Goal: Information Seeking & Learning: Learn about a topic

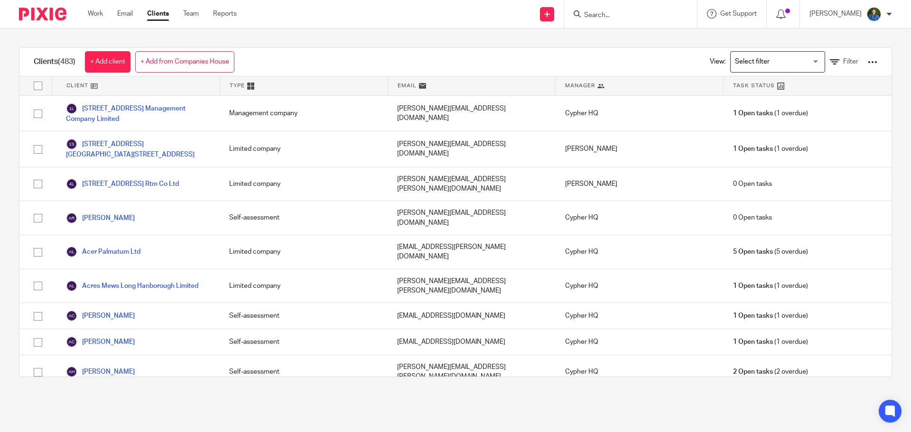
click at [661, 9] on form at bounding box center [633, 14] width 101 height 12
click at [648, 11] on input "Search" at bounding box center [625, 15] width 85 height 9
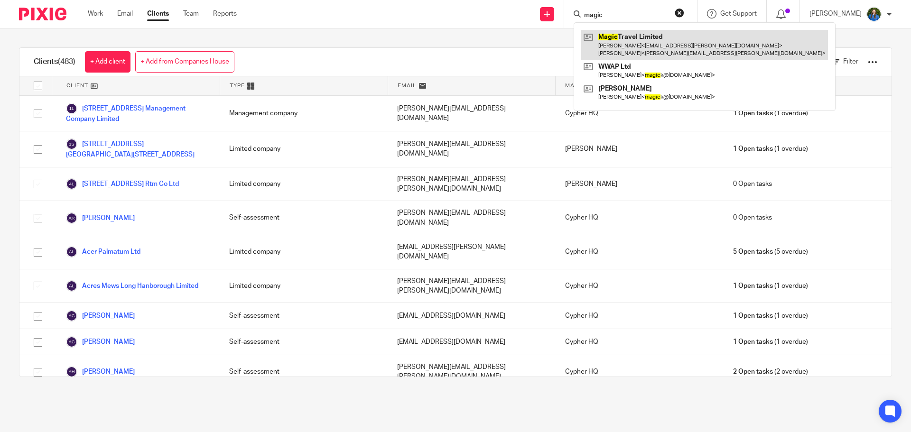
type input "magic"
click at [647, 52] on link at bounding box center [705, 44] width 247 height 29
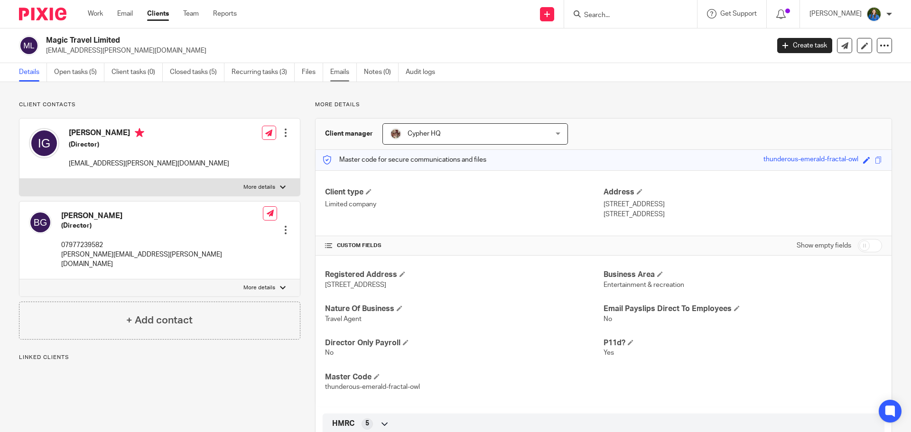
click at [347, 74] on link "Emails" at bounding box center [343, 72] width 27 height 19
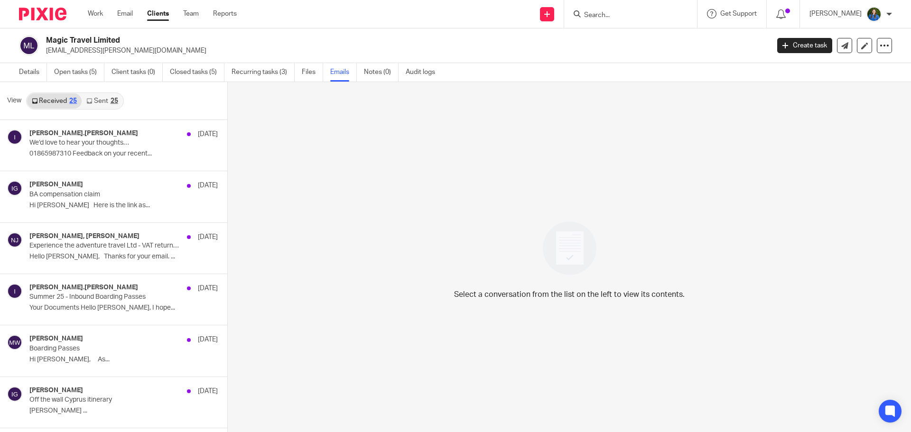
drag, startPoint x: 88, startPoint y: 97, endPoint x: 93, endPoint y: 100, distance: 5.8
click at [89, 97] on link "Sent 25" at bounding box center [102, 101] width 41 height 15
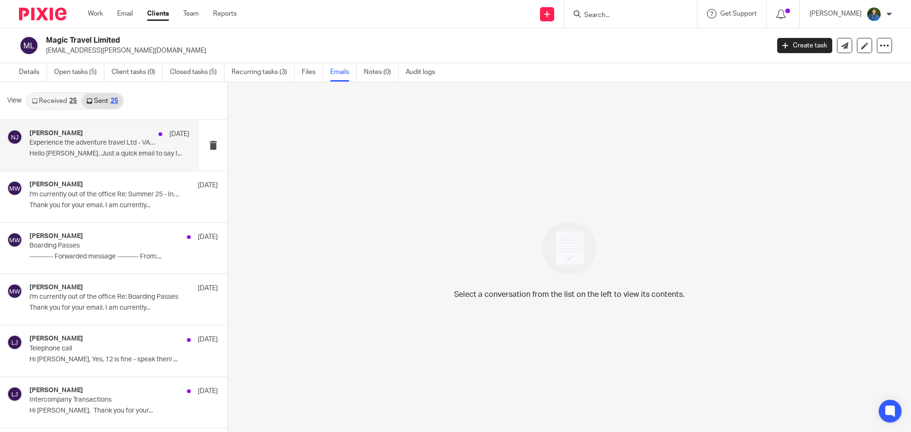
scroll to position [1, 0]
click at [92, 159] on div "Nuala James 16 Aug Experience the adventure travel Ltd - VAT return 31 July 202…" at bounding box center [109, 144] width 160 height 32
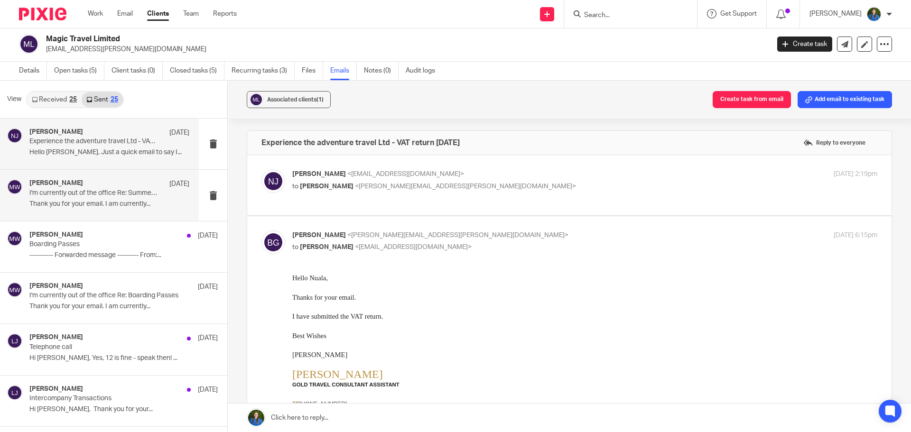
scroll to position [0, 0]
click at [450, 186] on span "<barbara.gifford@travelcounsellors.com>" at bounding box center [465, 186] width 221 height 7
checkbox input "true"
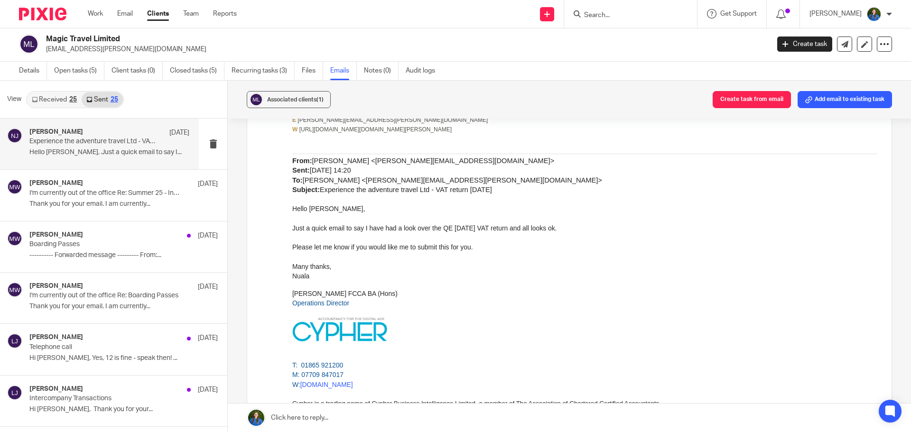
scroll to position [745, 0]
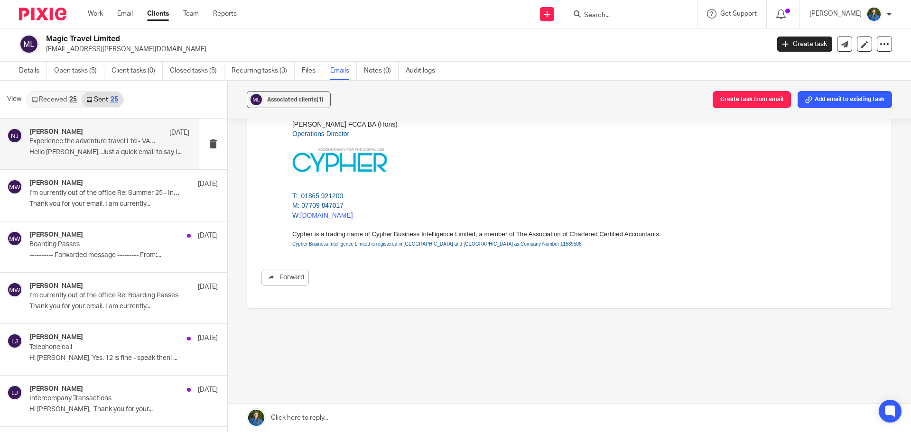
drag, startPoint x: 43, startPoint y: 97, endPoint x: 59, endPoint y: 95, distance: 15.7
click at [43, 97] on link "Received 25" at bounding box center [54, 99] width 55 height 15
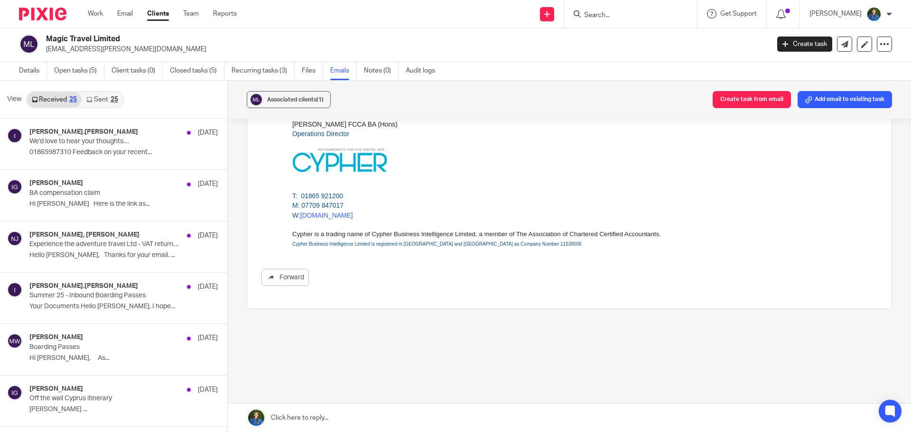
click at [622, 19] on input "Search" at bounding box center [625, 15] width 85 height 9
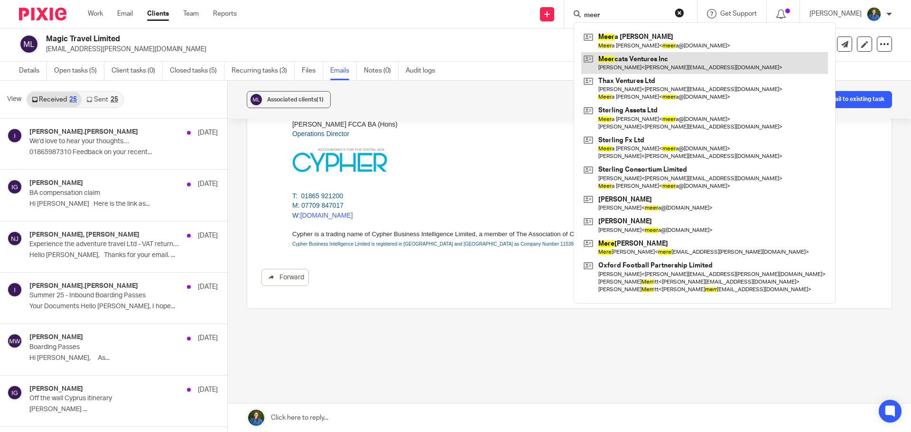
type input "meer"
click at [630, 60] on link at bounding box center [705, 63] width 247 height 22
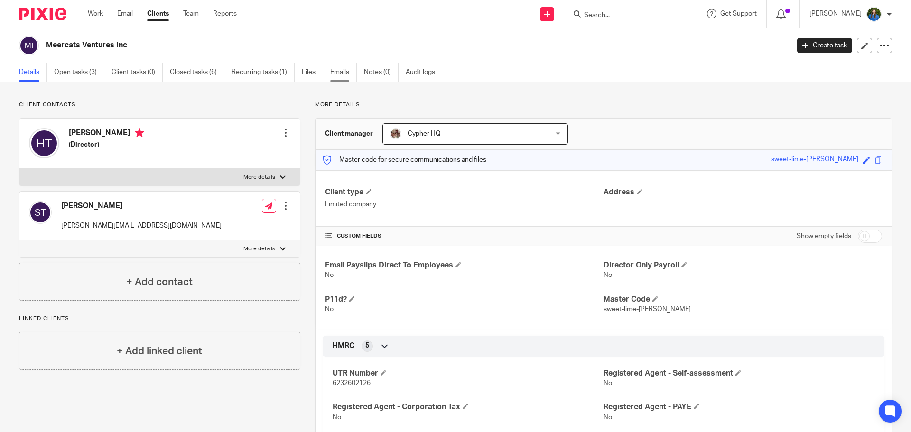
click at [352, 76] on link "Emails" at bounding box center [343, 72] width 27 height 19
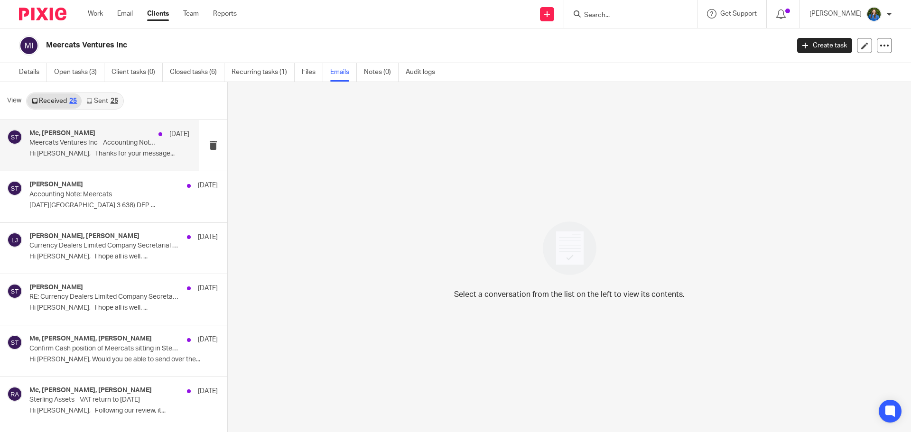
click at [103, 158] on p "Hi [PERSON_NAME], Thanks for your message..." at bounding box center [109, 154] width 160 height 8
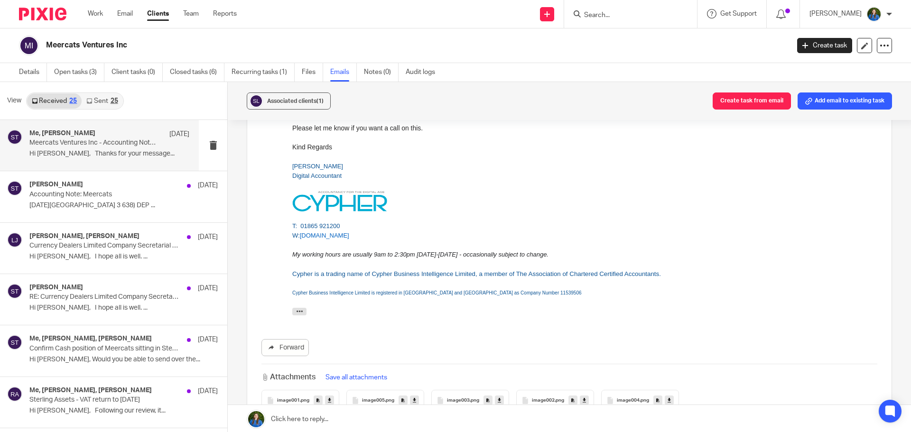
scroll to position [380, 0]
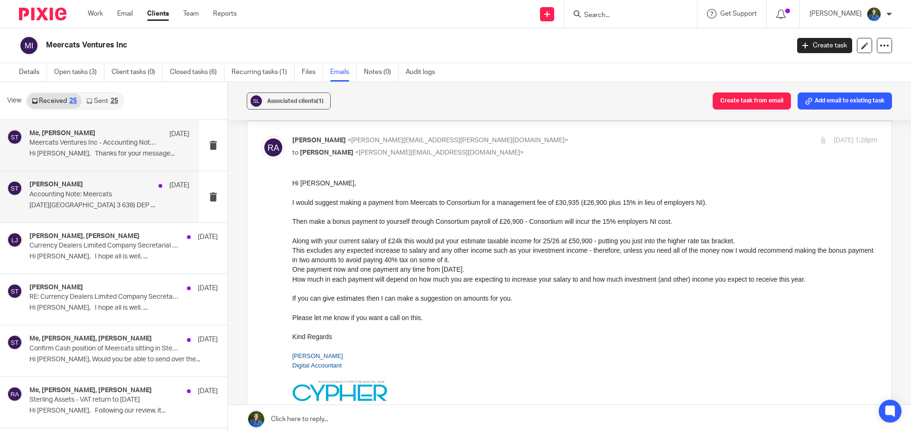
click at [74, 204] on p "[DATE][GEOGRAPHIC_DATA] 3 638) DEP ..." at bounding box center [109, 206] width 160 height 8
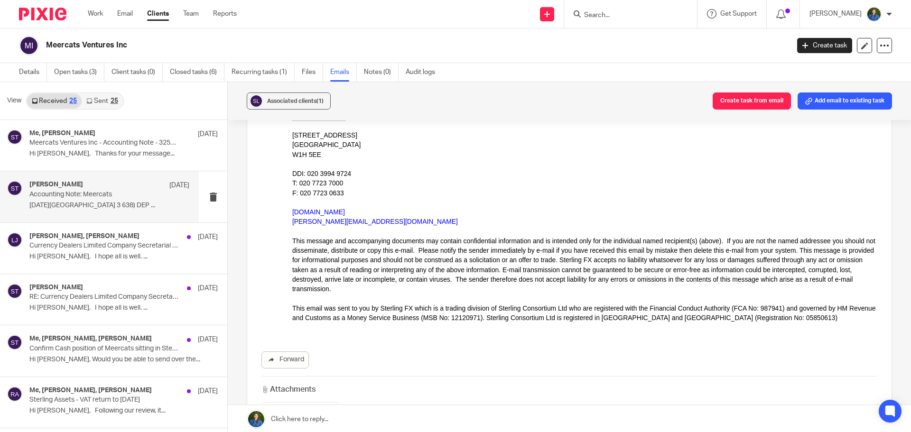
scroll to position [285, 0]
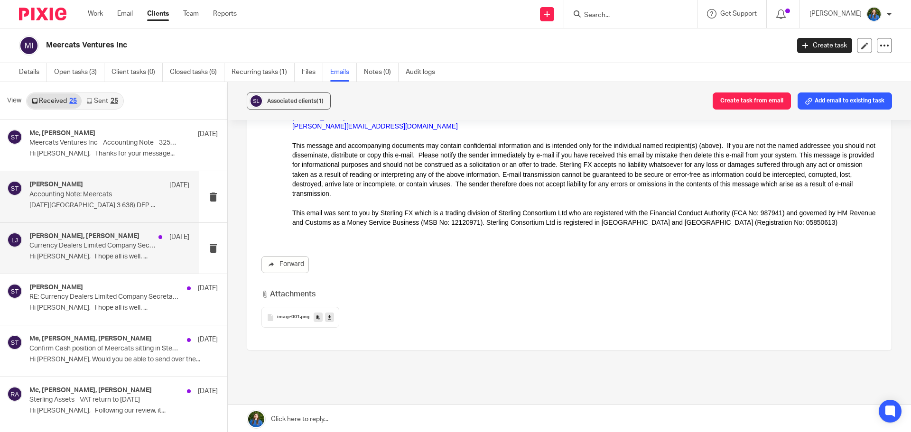
click at [88, 254] on p "Hi [PERSON_NAME], I hope all is well. ..." at bounding box center [109, 257] width 160 height 8
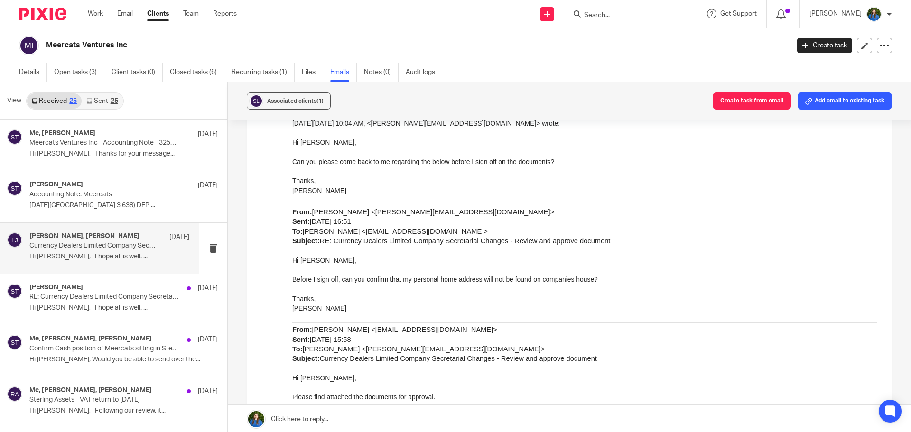
scroll to position [1329, 0]
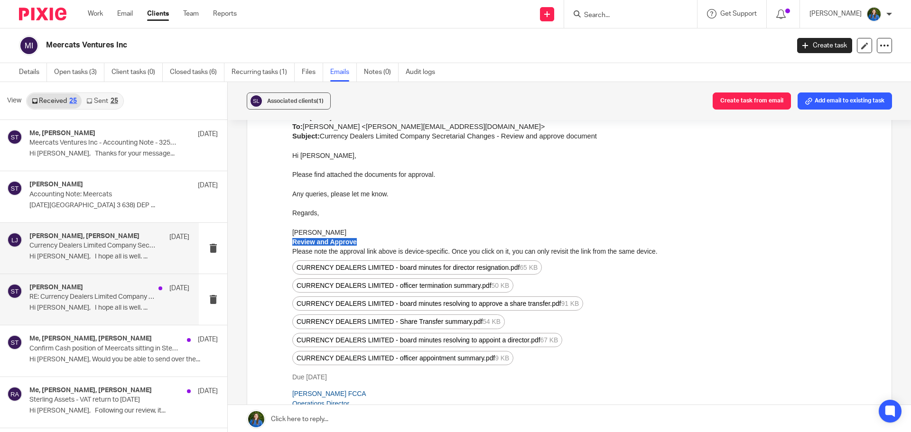
click at [59, 299] on p "RE: Currency Dealers Limited Company Secretarial Changes - Review and approve d…" at bounding box center [93, 297] width 128 height 8
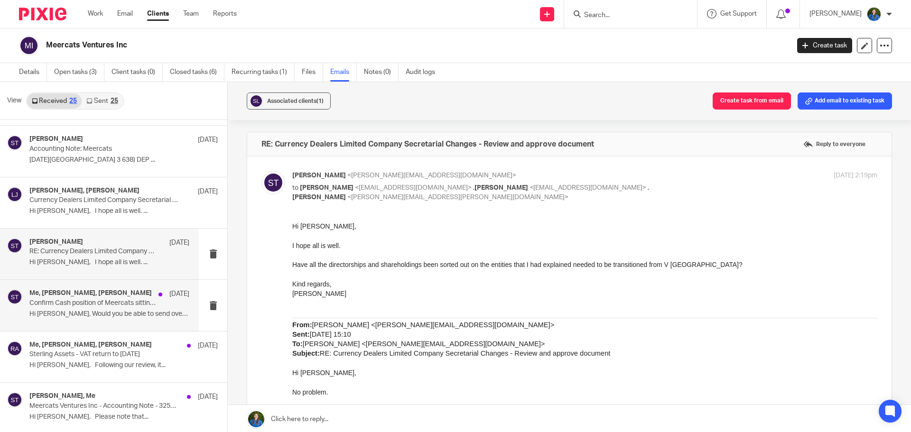
scroll to position [142, 0]
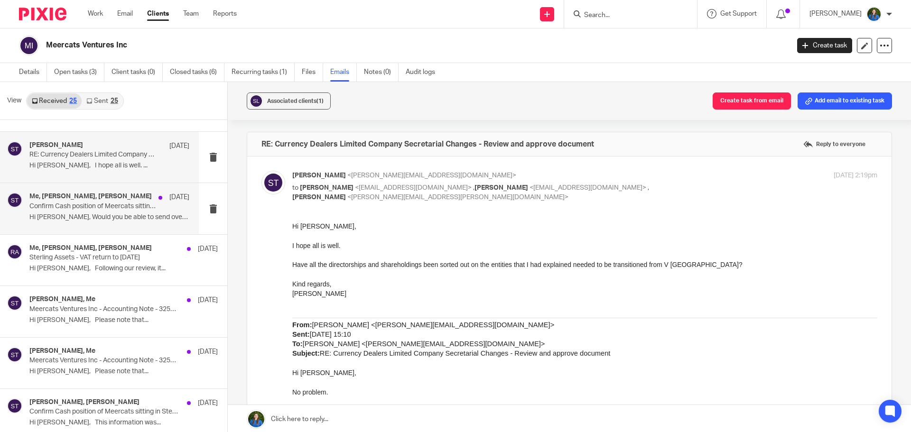
click at [70, 228] on div "Me, [PERSON_NAME], [PERSON_NAME] [DATE] Confirm Cash position of Meercats sitti…" at bounding box center [99, 208] width 199 height 51
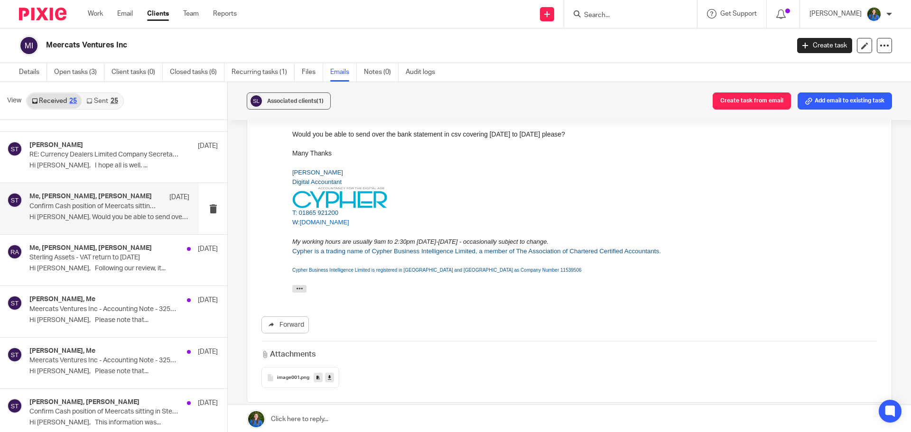
scroll to position [578, 0]
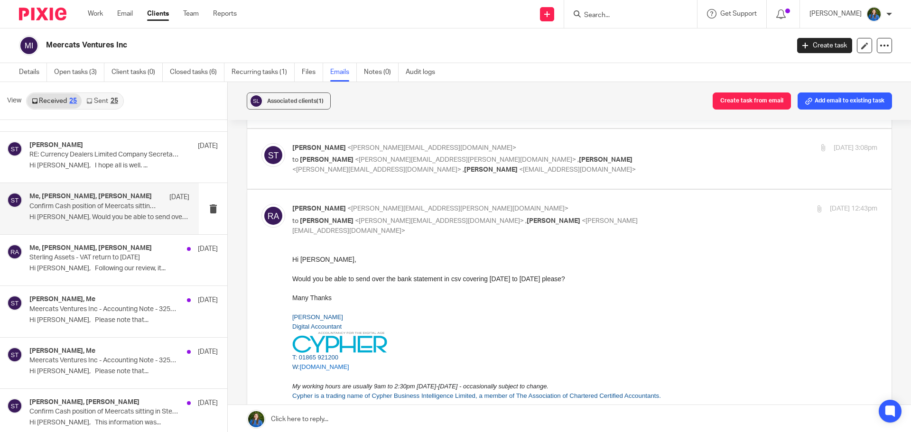
click at [367, 156] on p "to [PERSON_NAME] <[PERSON_NAME][EMAIL_ADDRESS][PERSON_NAME][DOMAIN_NAME]> , [PE…" at bounding box center [487, 164] width 390 height 19
checkbox input "true"
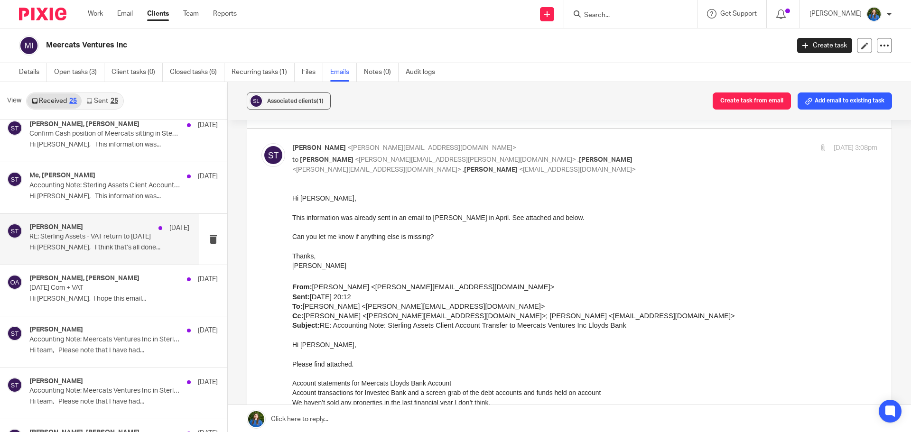
scroll to position [427, 0]
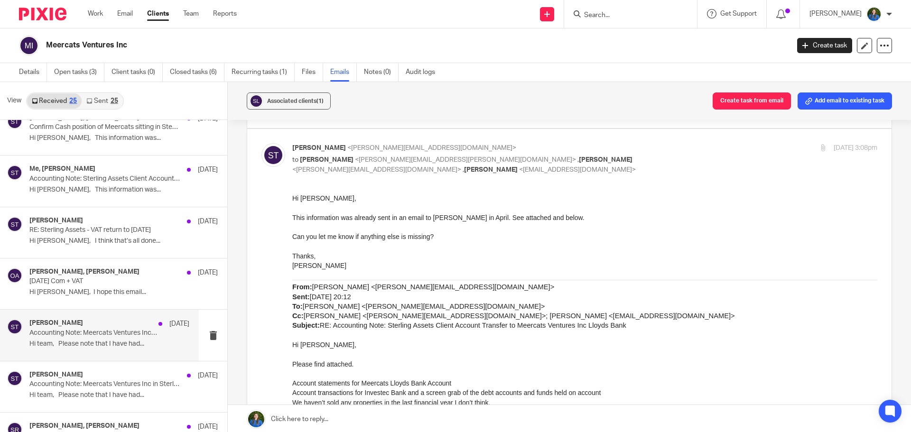
click at [87, 327] on div "[PERSON_NAME] [DATE]" at bounding box center [109, 323] width 160 height 9
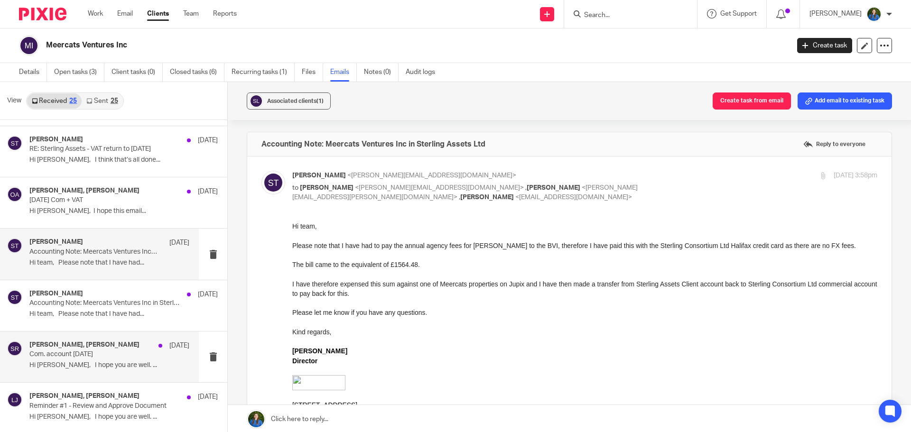
scroll to position [522, 0]
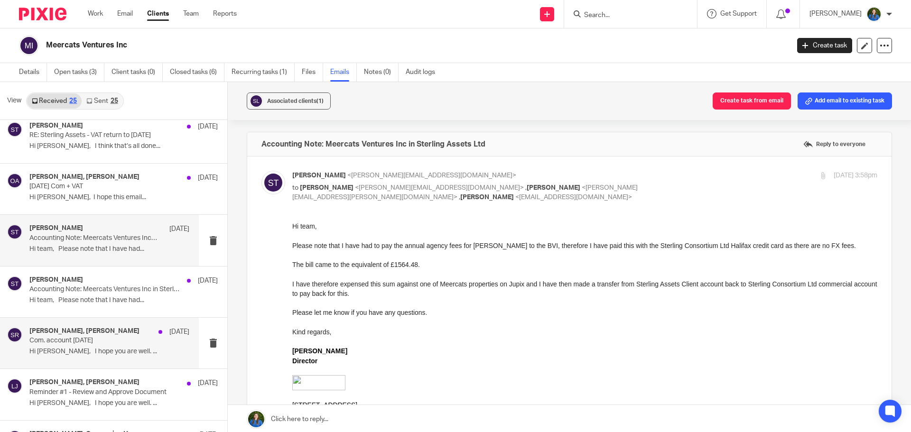
click at [85, 336] on div "[PERSON_NAME], [PERSON_NAME] [DATE]" at bounding box center [109, 332] width 160 height 9
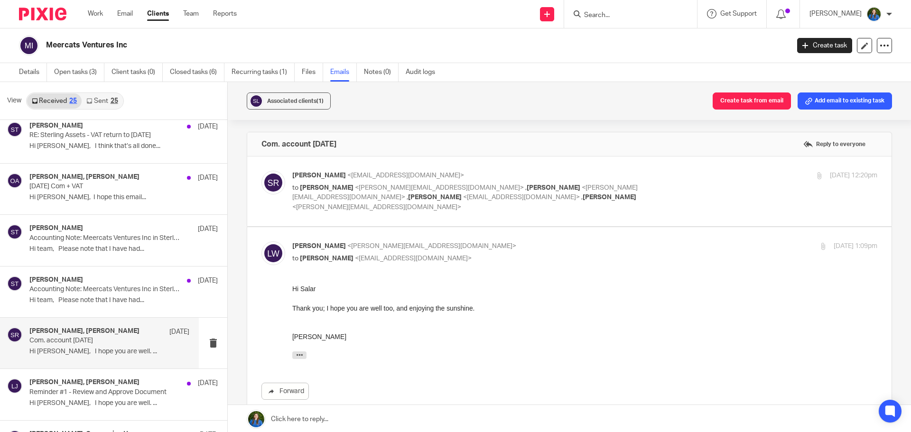
scroll to position [0, 0]
click at [366, 184] on p "to [PERSON_NAME] <[PERSON_NAME][EMAIL_ADDRESS][DOMAIN_NAME]> , [PERSON_NAME] <[…" at bounding box center [487, 197] width 390 height 29
checkbox input "true"
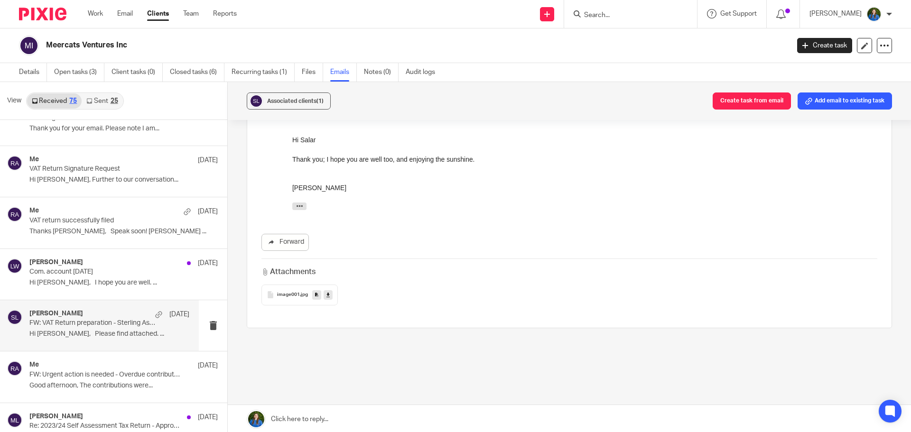
scroll to position [3187, 0]
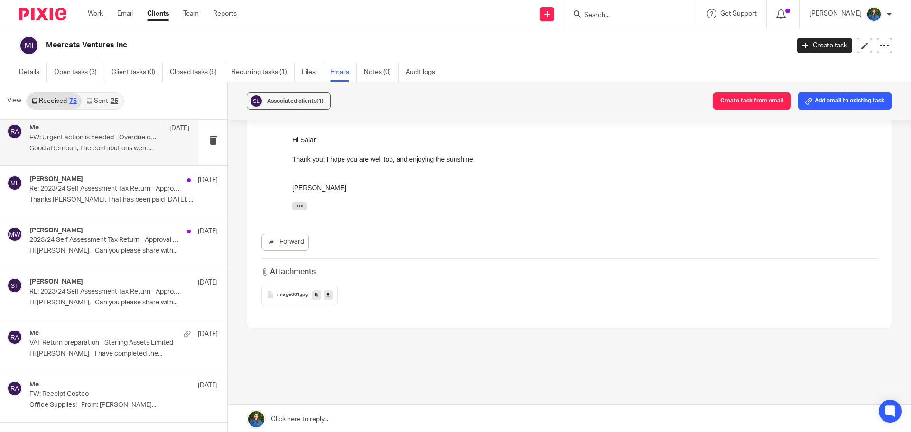
click at [66, 157] on div "Me [DATE] FW: Urgent action is needed - Overdue contribution schedule(s) Good a…" at bounding box center [99, 139] width 199 height 51
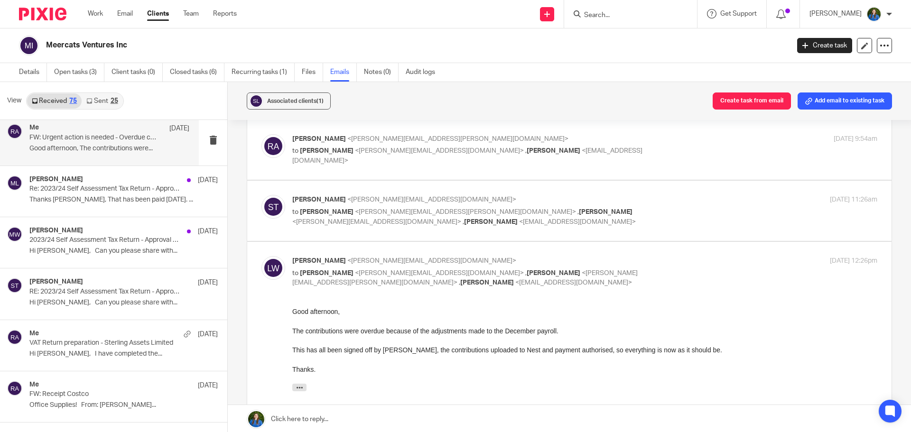
scroll to position [92, 0]
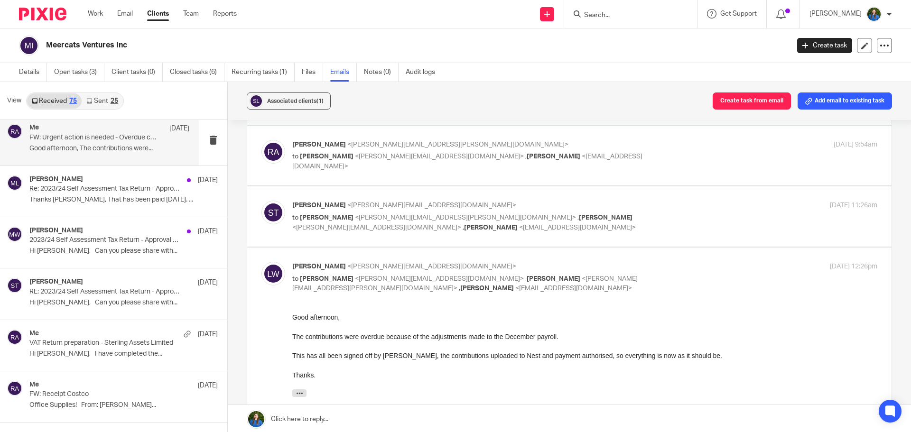
click at [385, 213] on div "[PERSON_NAME] <[PERSON_NAME][EMAIL_ADDRESS][DOMAIN_NAME]> to [PERSON_NAME] <[PE…" at bounding box center [487, 217] width 390 height 32
checkbox input "true"
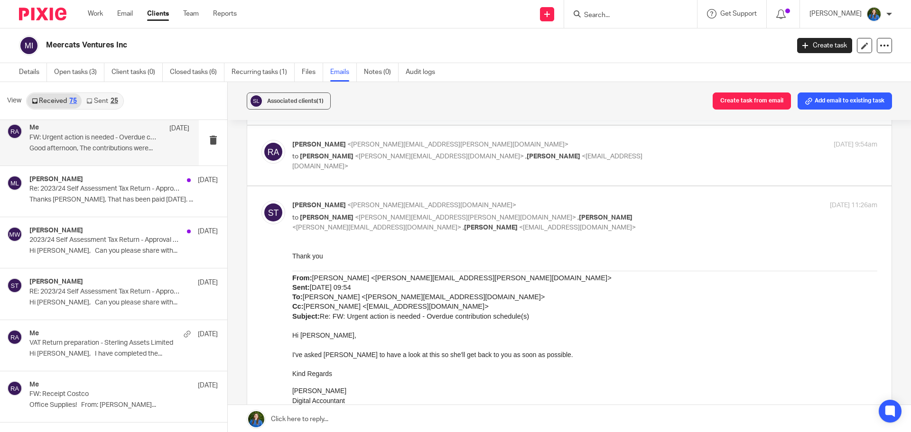
scroll to position [0, 0]
click at [385, 160] on span "<[PERSON_NAME][EMAIL_ADDRESS][DOMAIN_NAME]>" at bounding box center [439, 156] width 169 height 7
checkbox input "true"
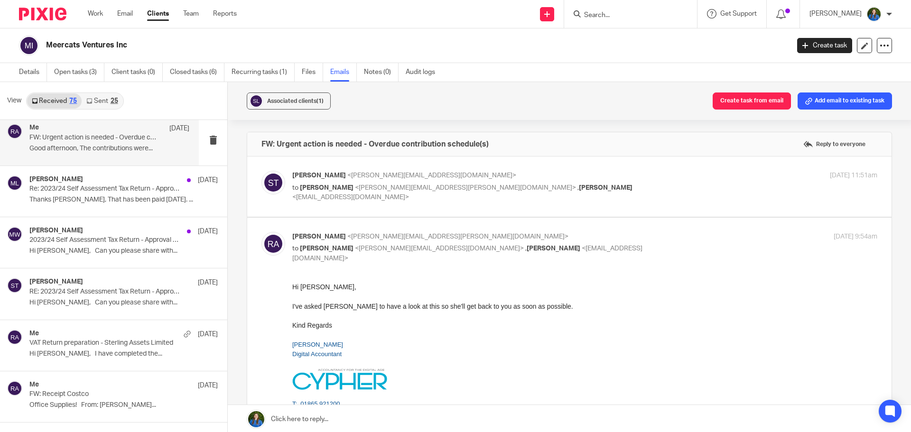
click at [349, 173] on span "<[PERSON_NAME][EMAIL_ADDRESS][DOMAIN_NAME]>" at bounding box center [431, 175] width 169 height 7
checkbox input "true"
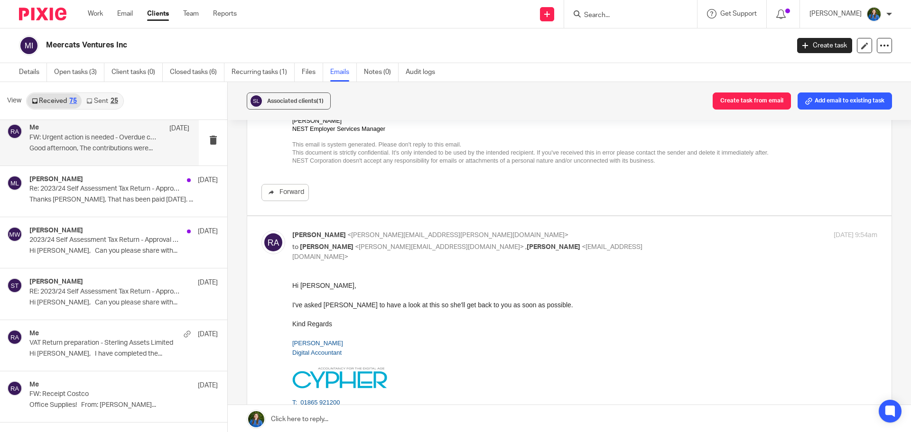
scroll to position [380, 0]
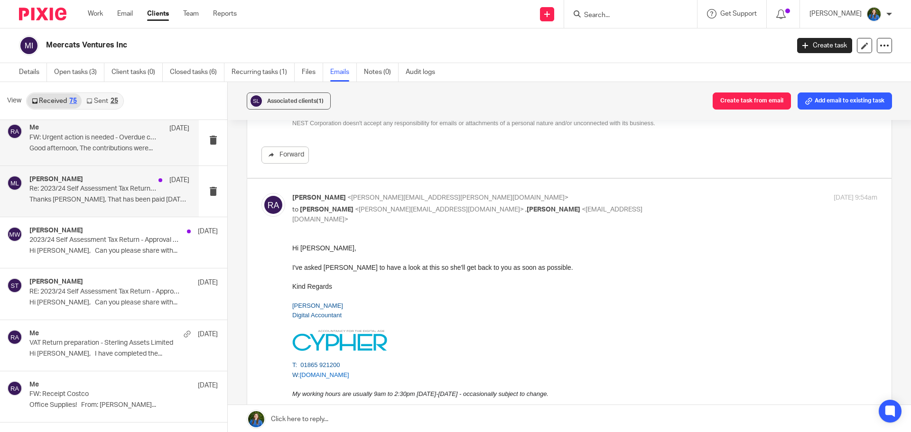
click at [106, 203] on p "Thanks [PERSON_NAME], That has been paid [DATE]. ..." at bounding box center [109, 200] width 160 height 8
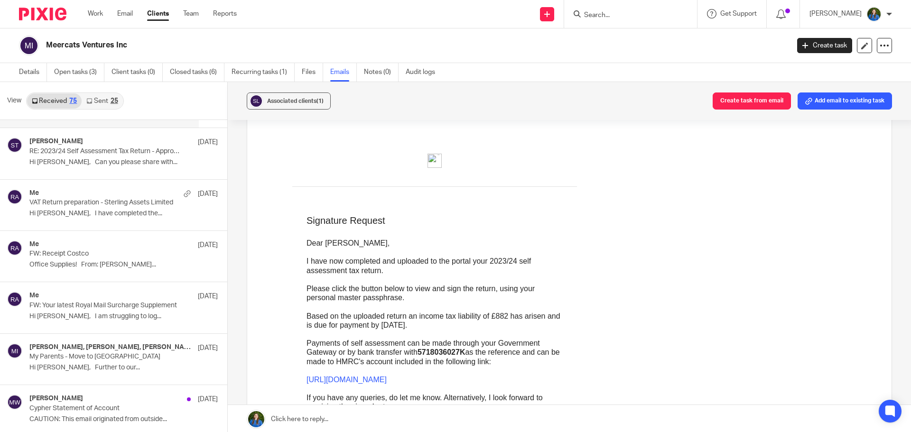
scroll to position [3329, 0]
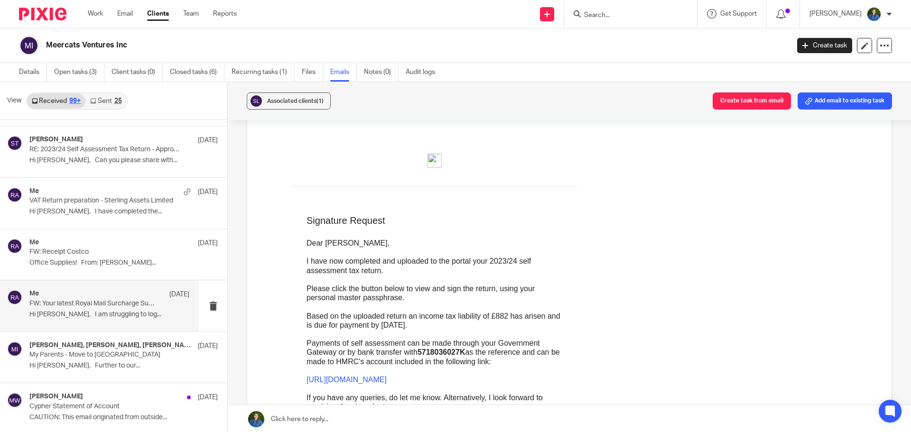
click at [100, 307] on p "FW: Your latest Royal Mail Surcharge Supplement" at bounding box center [93, 304] width 128 height 8
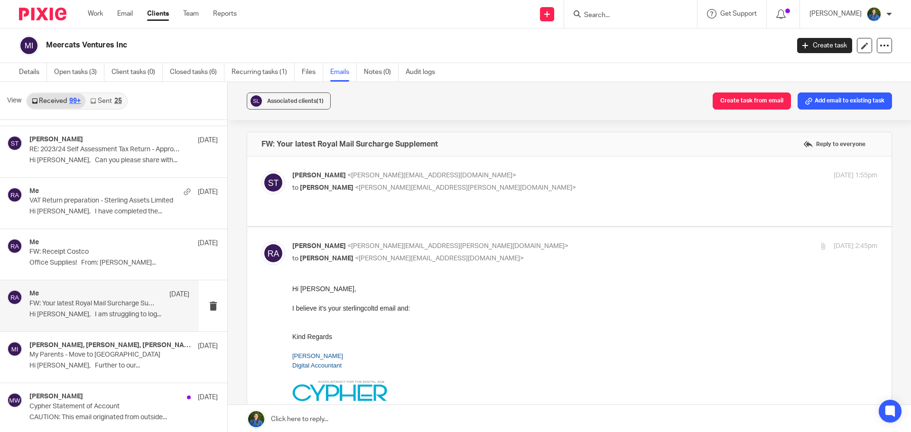
scroll to position [0, 0]
drag, startPoint x: 423, startPoint y: 185, endPoint x: 423, endPoint y: 190, distance: 4.8
click at [423, 185] on span "<[PERSON_NAME][EMAIL_ADDRESS][PERSON_NAME][DOMAIN_NAME]>" at bounding box center [465, 188] width 221 height 7
checkbox input "true"
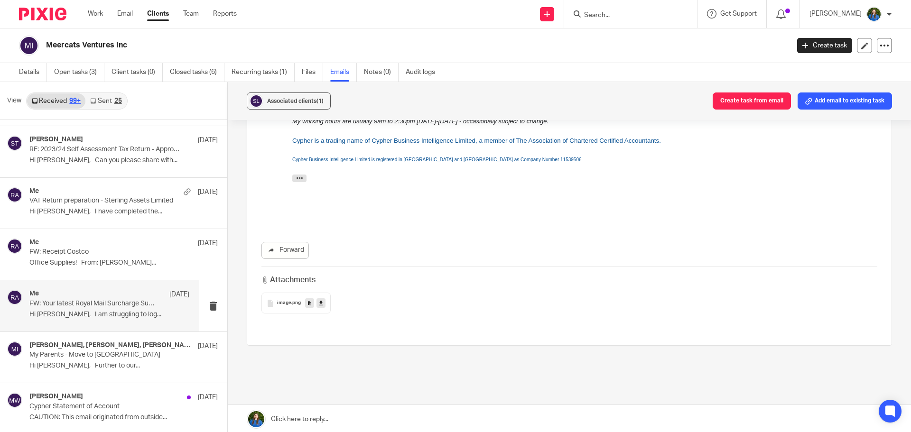
scroll to position [1262, 0]
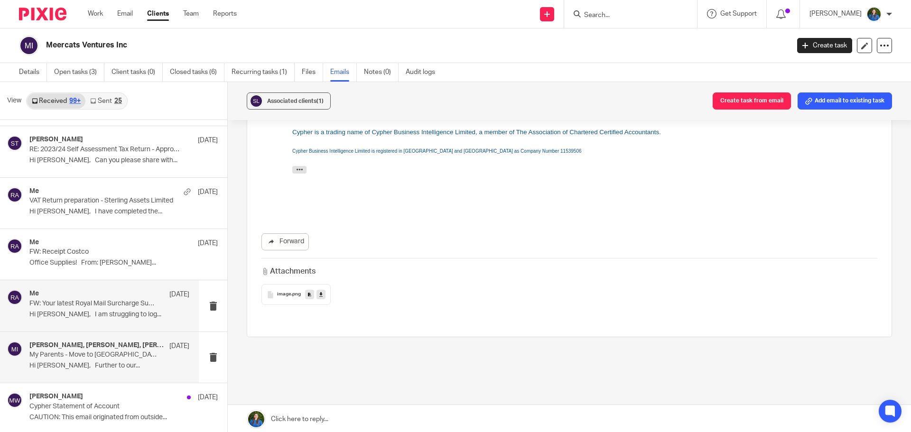
click at [74, 358] on p "My Parents - Move to [GEOGRAPHIC_DATA]" at bounding box center [93, 355] width 128 height 8
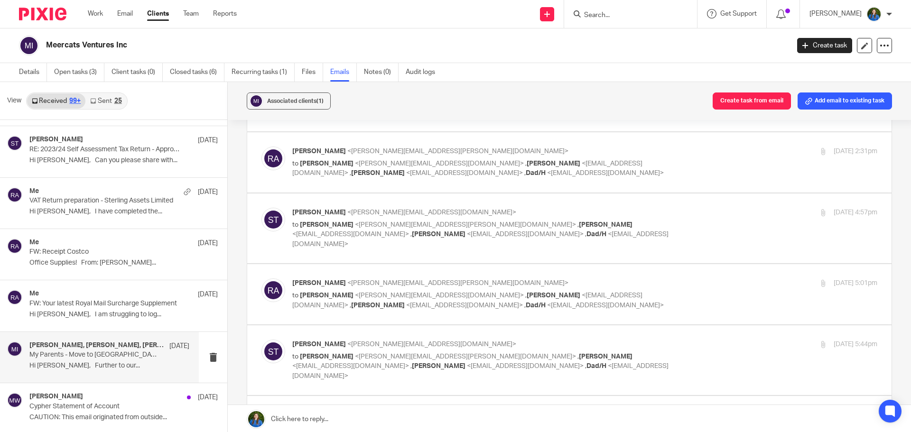
scroll to position [0, 0]
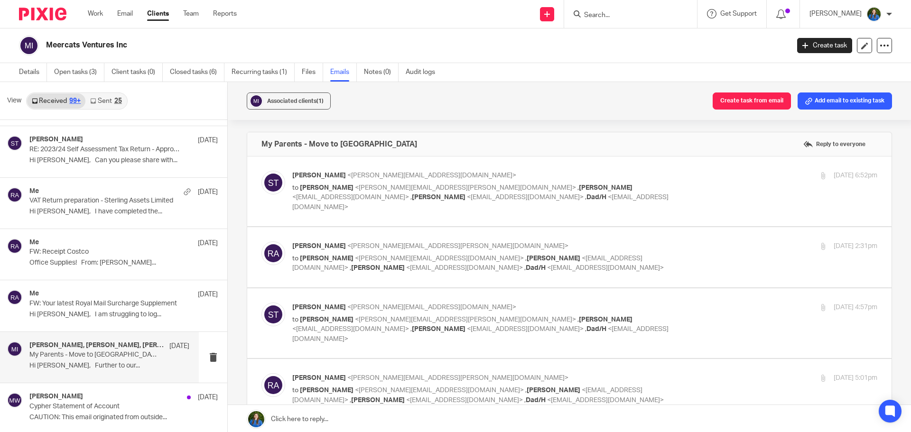
click at [578, 185] on span "," at bounding box center [578, 188] width 1 height 7
checkbox input "true"
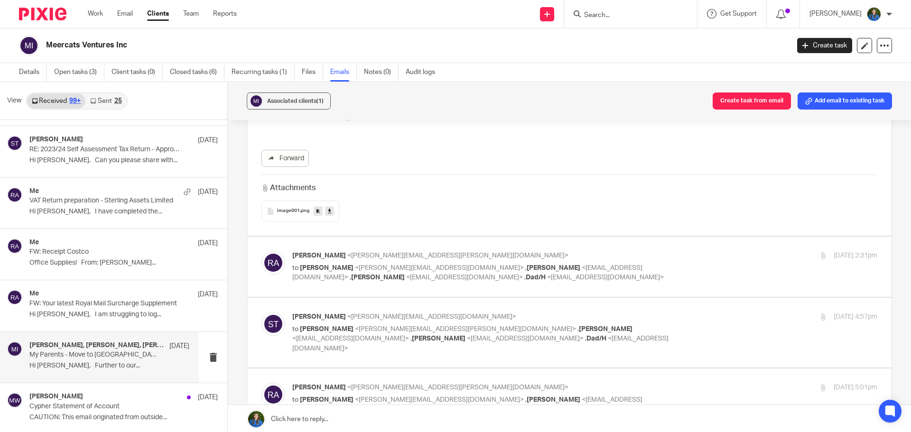
scroll to position [570, 0]
click at [494, 263] on span "<[EMAIL_ADDRESS][DOMAIN_NAME]>" at bounding box center [467, 271] width 350 height 17
checkbox input "true"
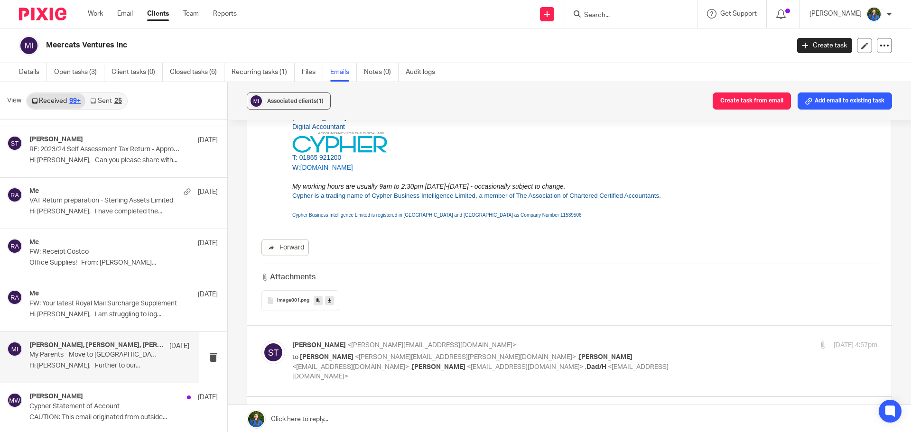
scroll to position [1044, 0]
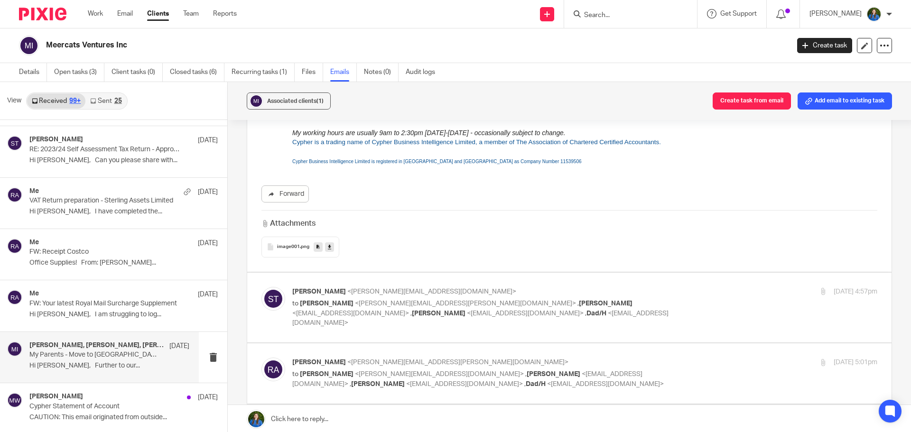
click at [491, 299] on p "to [PERSON_NAME] <[PERSON_NAME][EMAIL_ADDRESS][PERSON_NAME][DOMAIN_NAME]> , [PE…" at bounding box center [487, 313] width 390 height 29
checkbox input "true"
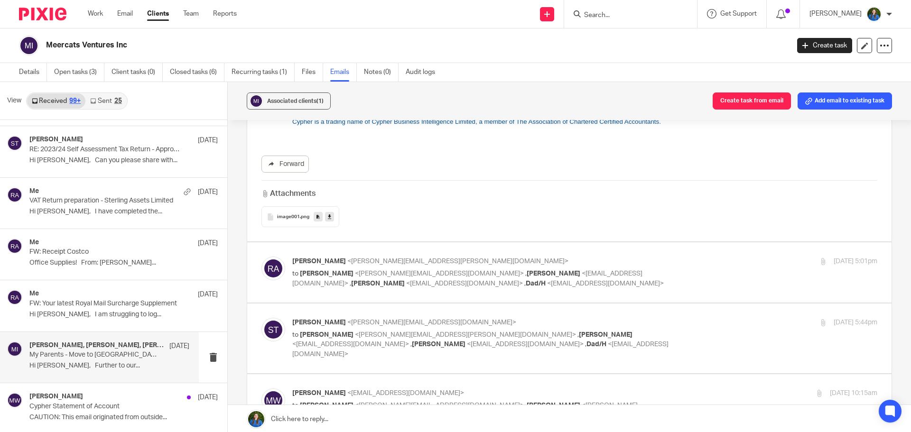
scroll to position [1804, 0]
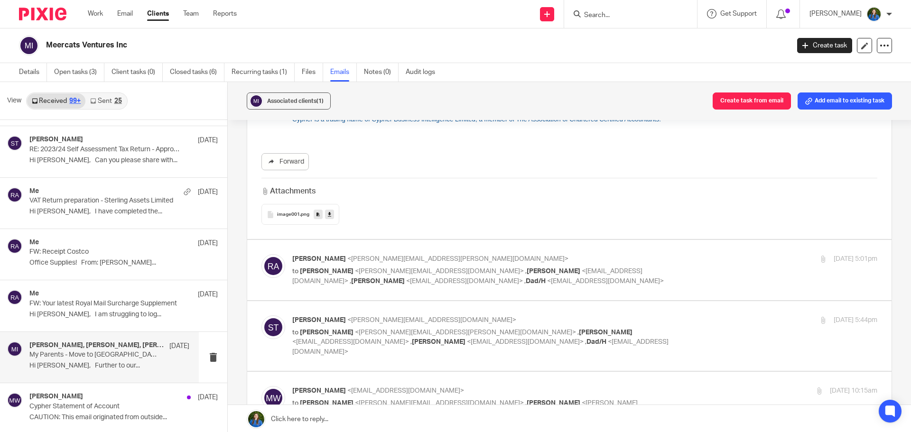
click at [540, 267] on p "to [PERSON_NAME] <[PERSON_NAME][EMAIL_ADDRESS][DOMAIN_NAME]> , [PERSON_NAME] <[…" at bounding box center [487, 276] width 390 height 19
checkbox input "true"
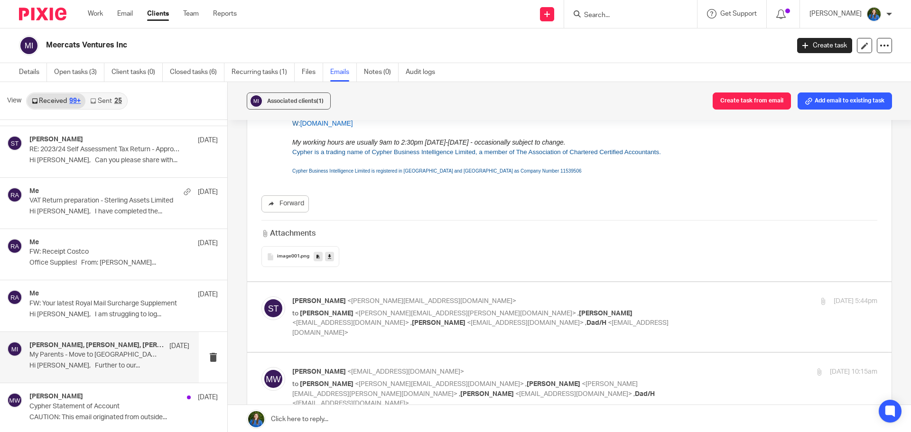
scroll to position [2231, 0]
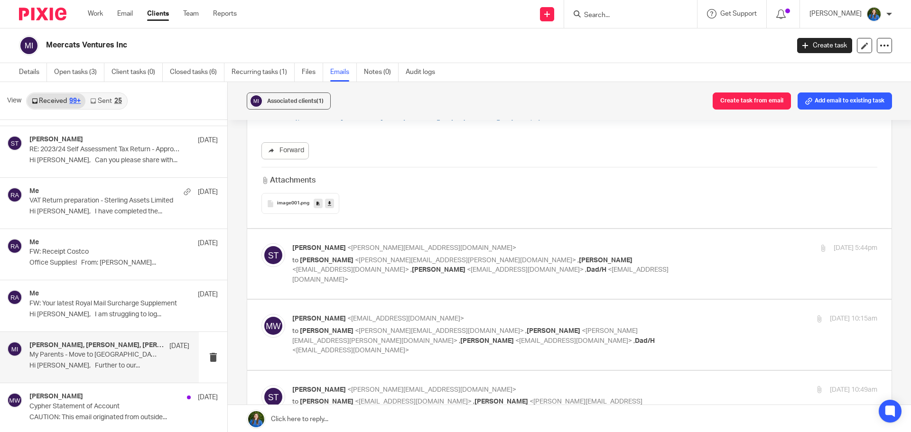
click at [579, 257] on span "[PERSON_NAME]" at bounding box center [606, 260] width 54 height 7
checkbox input "true"
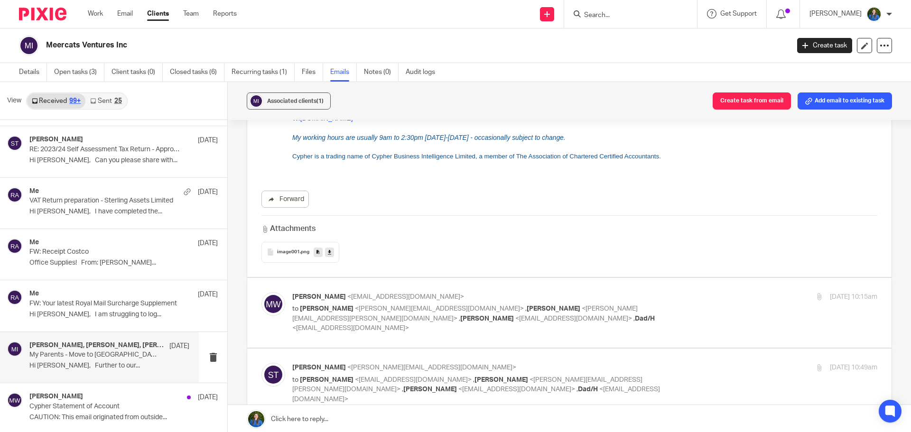
scroll to position [2896, 0]
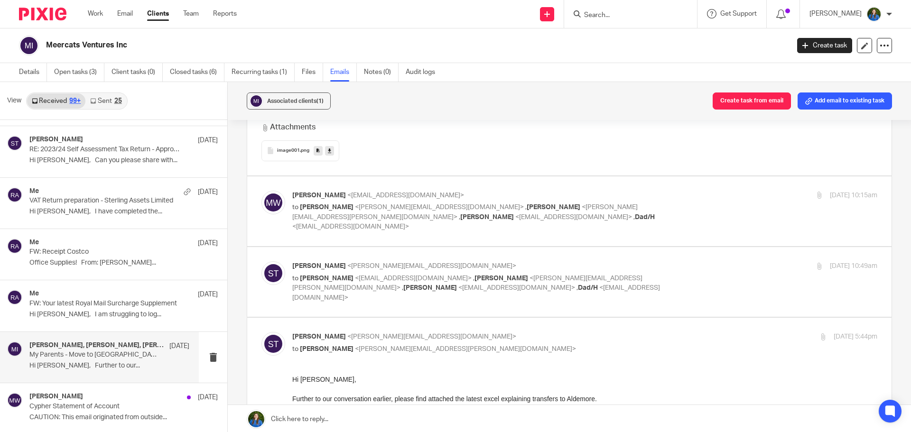
click at [478, 204] on span "<[PERSON_NAME][EMAIL_ADDRESS][PERSON_NAME][DOMAIN_NAME]>" at bounding box center [465, 212] width 346 height 17
checkbox input "true"
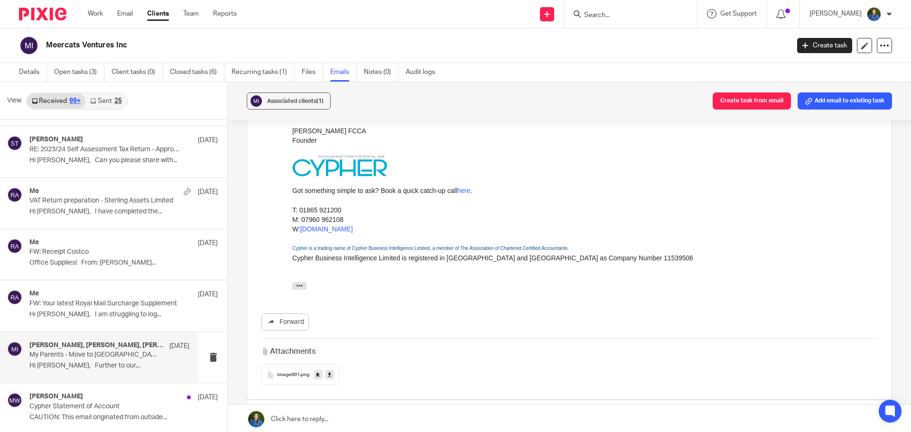
scroll to position [3181, 0]
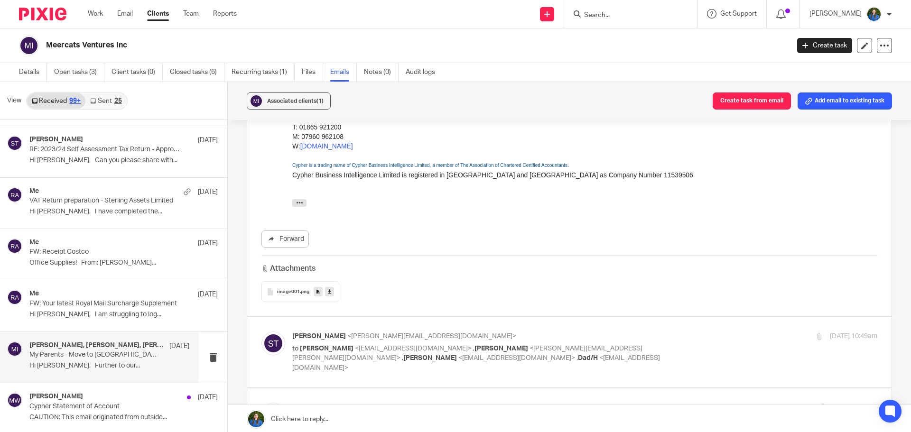
click at [426, 318] on label at bounding box center [569, 353] width 645 height 70
click at [262, 331] on input "checkbox" at bounding box center [261, 331] width 0 height 0
checkbox input "true"
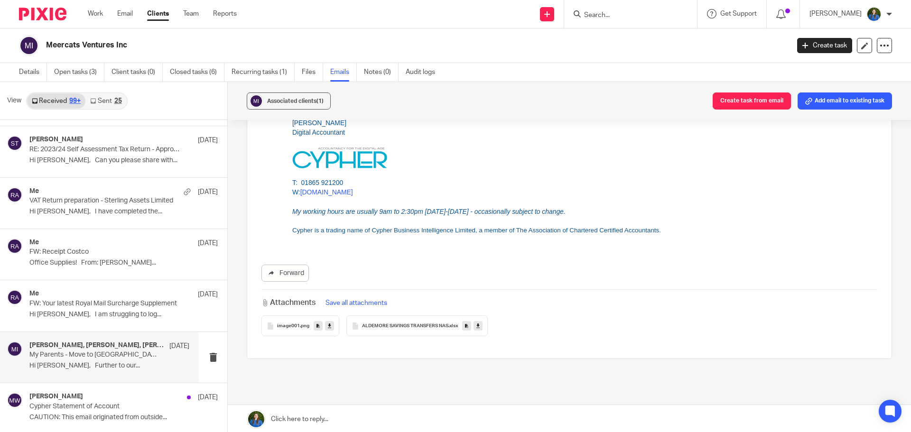
scroll to position [3614, 0]
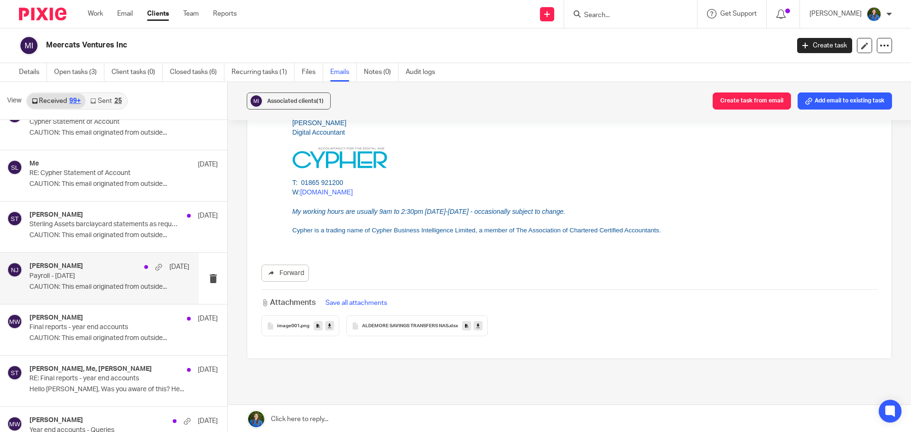
click at [85, 291] on p "CAUTION: This email originated from outside..." at bounding box center [109, 287] width 160 height 8
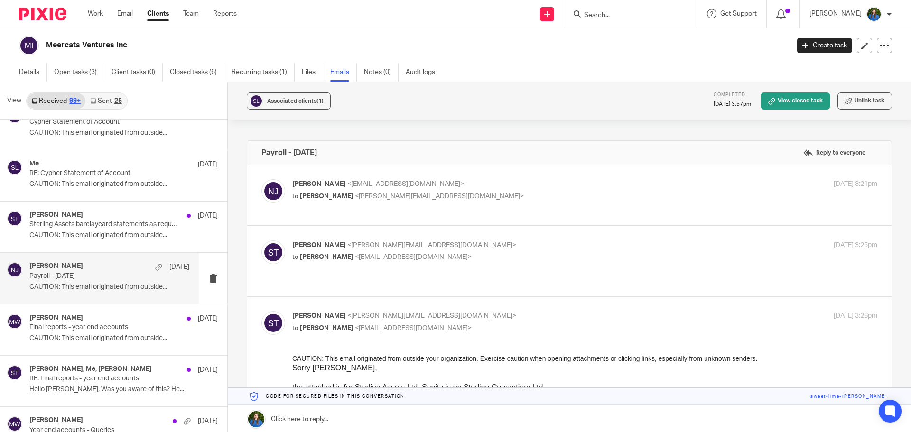
scroll to position [0, 0]
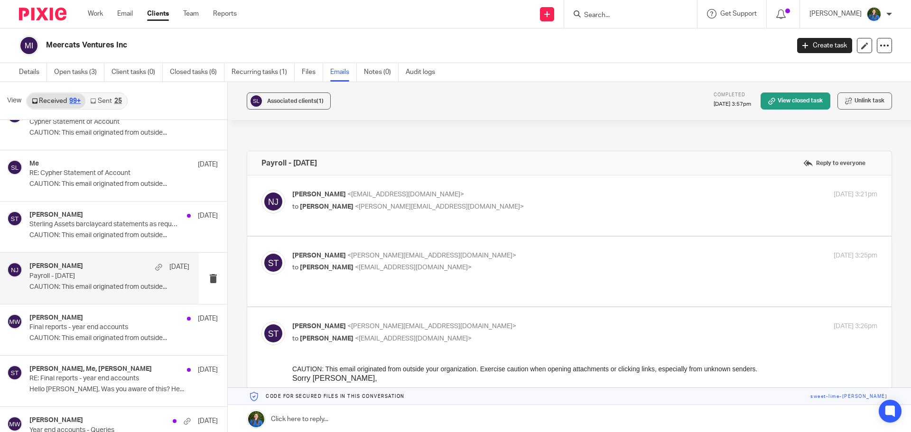
click at [479, 208] on p "to [PERSON_NAME] <[PERSON_NAME][EMAIL_ADDRESS][DOMAIN_NAME]>" at bounding box center [487, 207] width 390 height 10
checkbox input "true"
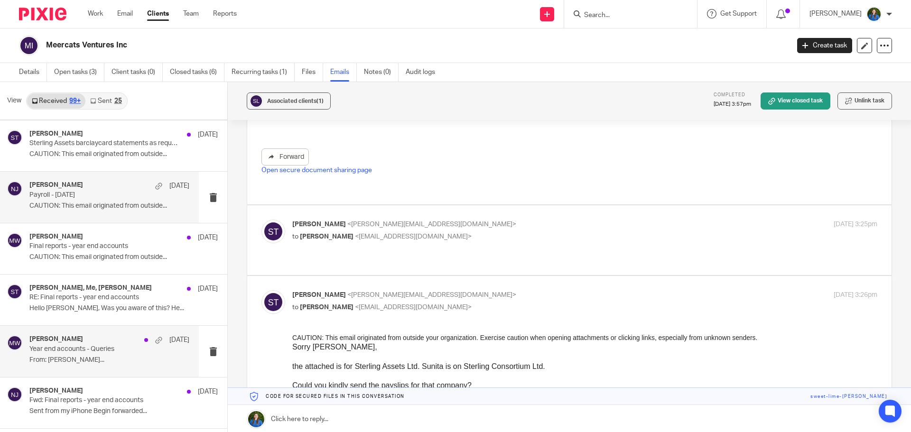
scroll to position [3756, 0]
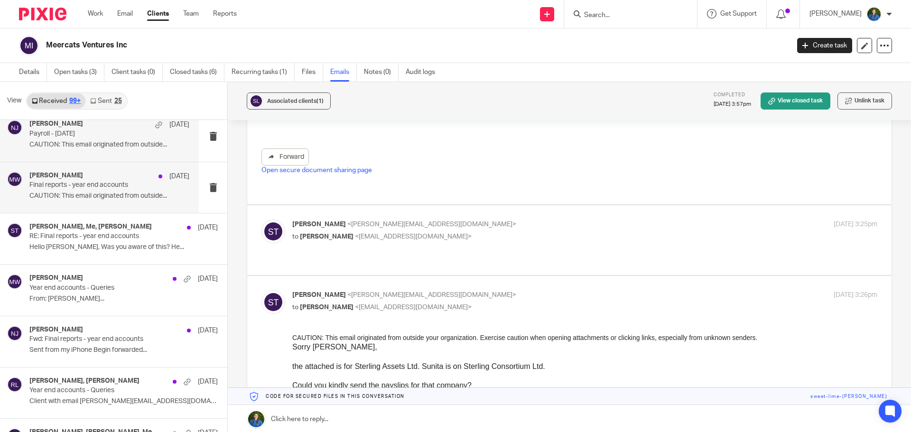
click at [63, 202] on div "[PERSON_NAME] [DATE] Final reports - year end accounts CAUTION: This email orig…" at bounding box center [109, 188] width 160 height 32
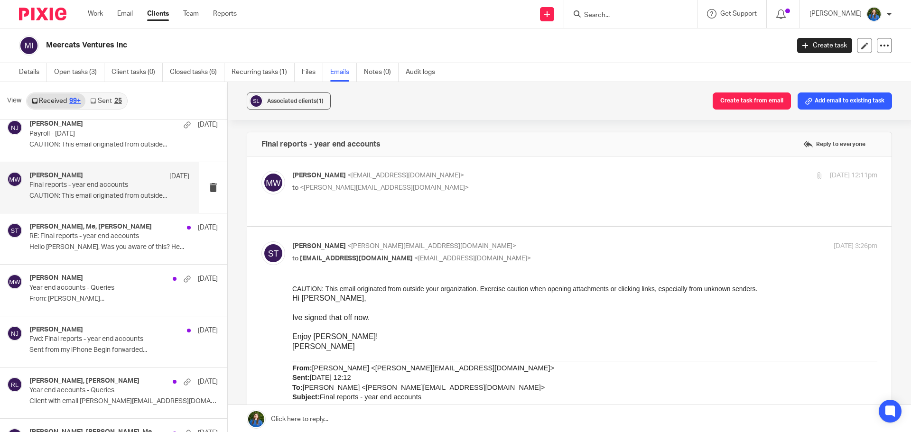
scroll to position [0, 0]
click at [408, 182] on div "[PERSON_NAME] <[EMAIL_ADDRESS][DOMAIN_NAME]> to <[PERSON_NAME][EMAIL_ADDRESS][D…" at bounding box center [487, 182] width 390 height 22
checkbox input "true"
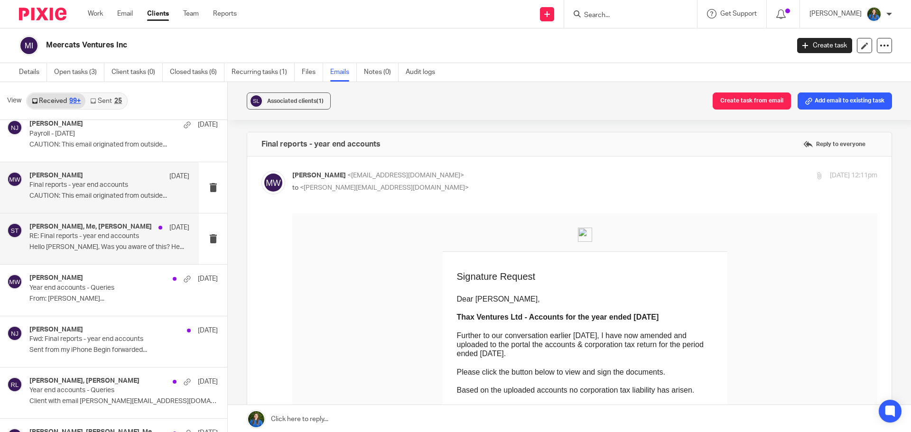
click at [73, 247] on p "Hello [PERSON_NAME], Was you aware of this? He..." at bounding box center [109, 248] width 160 height 8
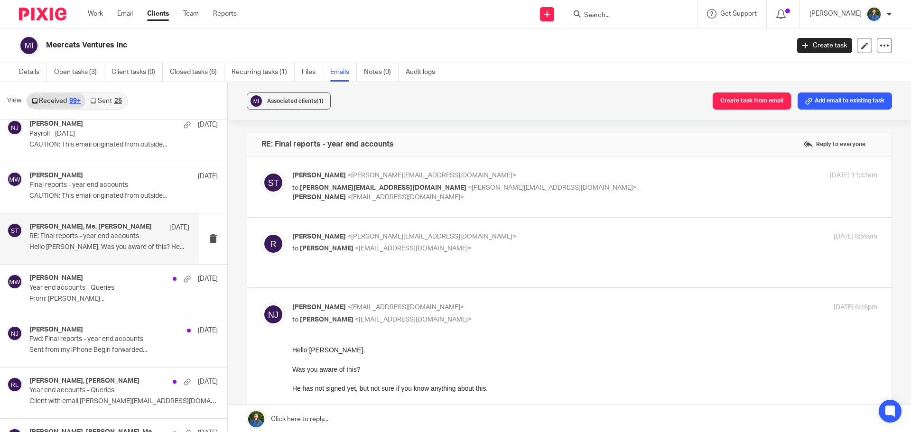
click at [468, 187] on span "<[PERSON_NAME][EMAIL_ADDRESS][DOMAIN_NAME]>" at bounding box center [552, 188] width 169 height 7
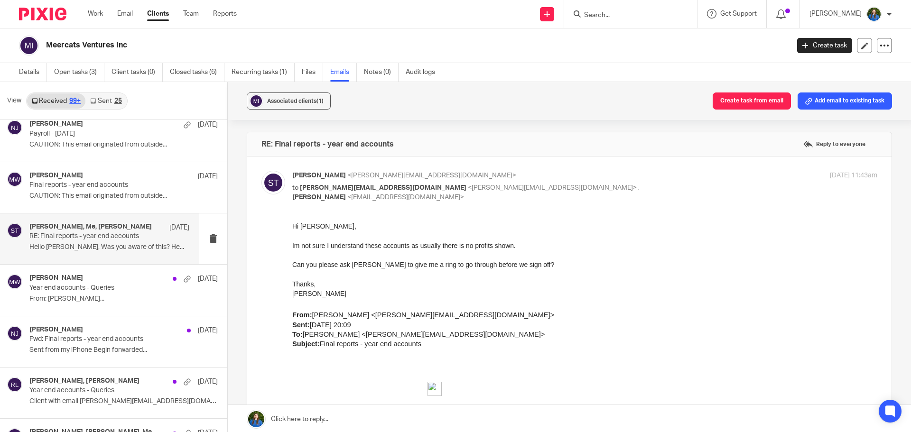
click at [430, 173] on p "[PERSON_NAME] <[PERSON_NAME][EMAIL_ADDRESS][DOMAIN_NAME]>" at bounding box center [487, 176] width 390 height 10
checkbox input "false"
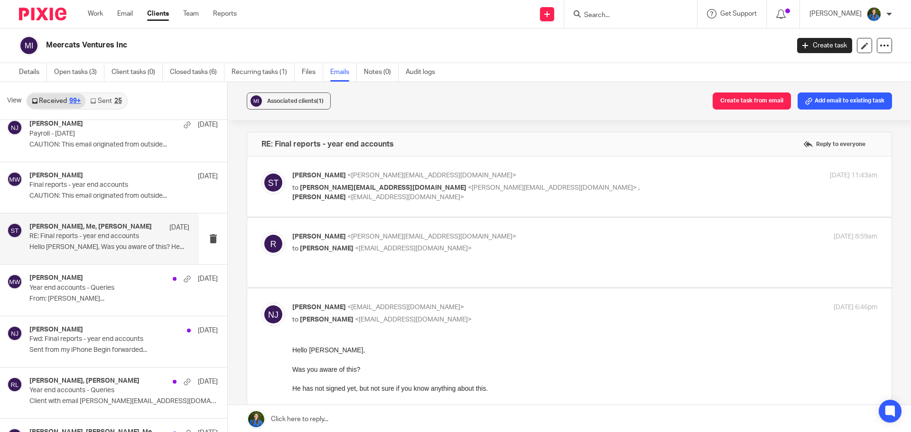
click at [511, 244] on div "[PERSON_NAME] <[PERSON_NAME][EMAIL_ADDRESS][DOMAIN_NAME]> to [PERSON_NAME] <[EM…" at bounding box center [487, 243] width 390 height 22
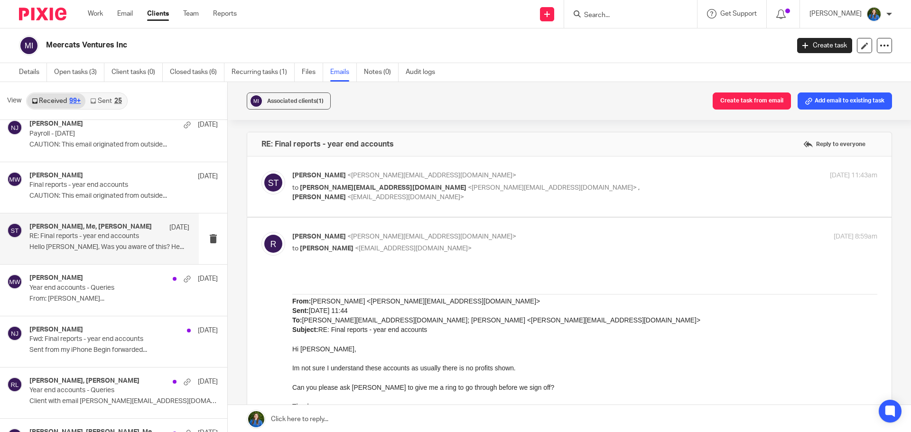
click at [511, 244] on p "to [PERSON_NAME] <[EMAIL_ADDRESS][DOMAIN_NAME]>" at bounding box center [487, 249] width 390 height 10
checkbox input "false"
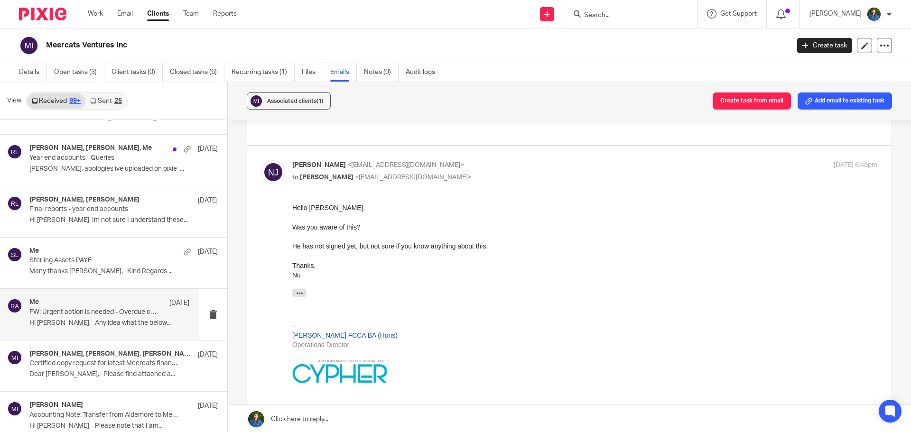
scroll to position [4041, 0]
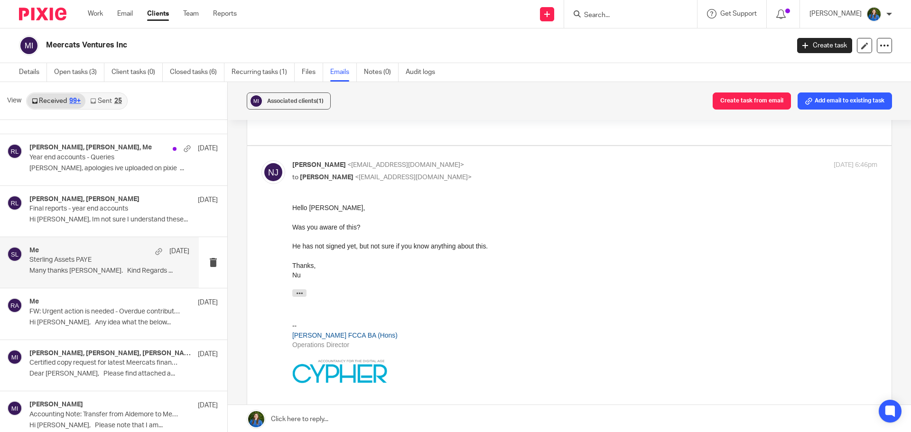
click at [37, 270] on p "Many thanks [PERSON_NAME]. Kind Regards ..." at bounding box center [109, 271] width 160 height 8
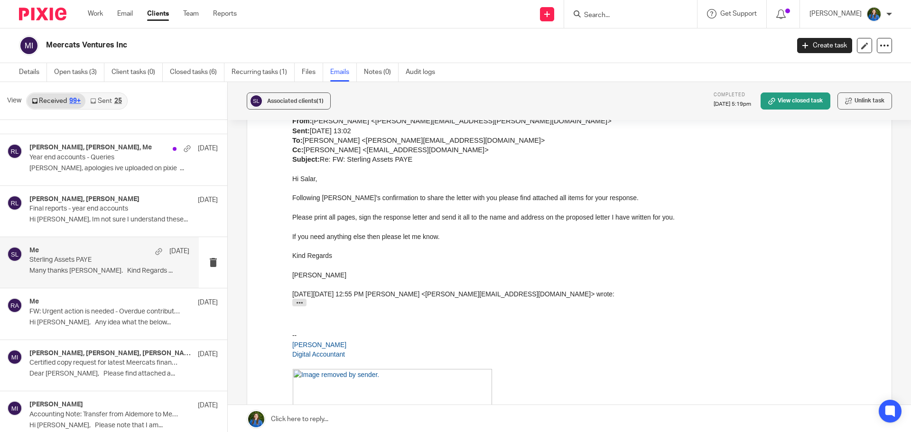
scroll to position [807, 0]
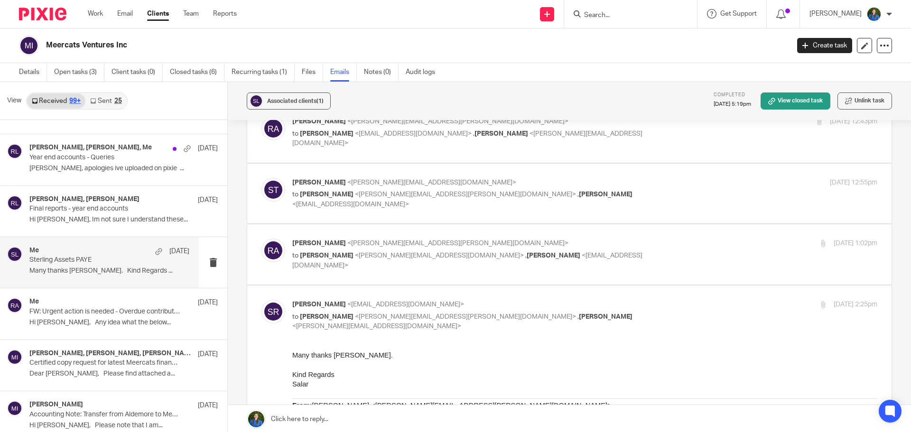
click at [423, 239] on div "[PERSON_NAME] <[PERSON_NAME][EMAIL_ADDRESS][PERSON_NAME][DOMAIN_NAME]> to [PERS…" at bounding box center [487, 255] width 390 height 32
checkbox input "true"
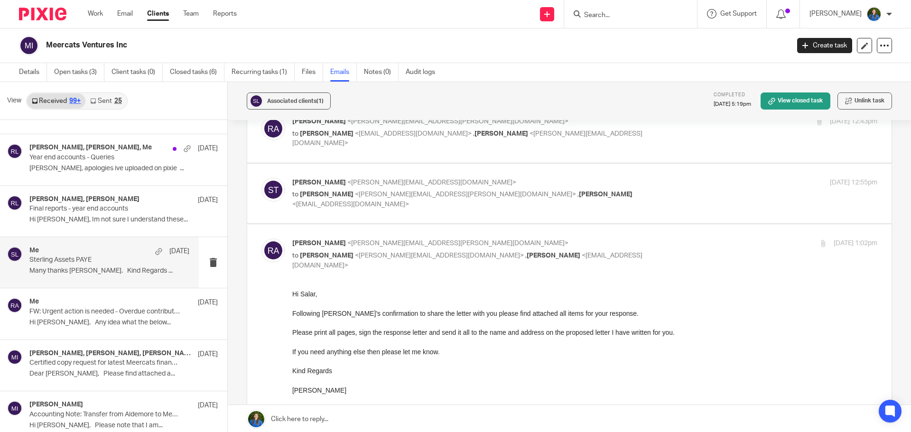
scroll to position [0, 0]
click at [406, 164] on label at bounding box center [569, 194] width 645 height 60
click at [262, 178] on input "checkbox" at bounding box center [261, 178] width 0 height 0
checkbox input "true"
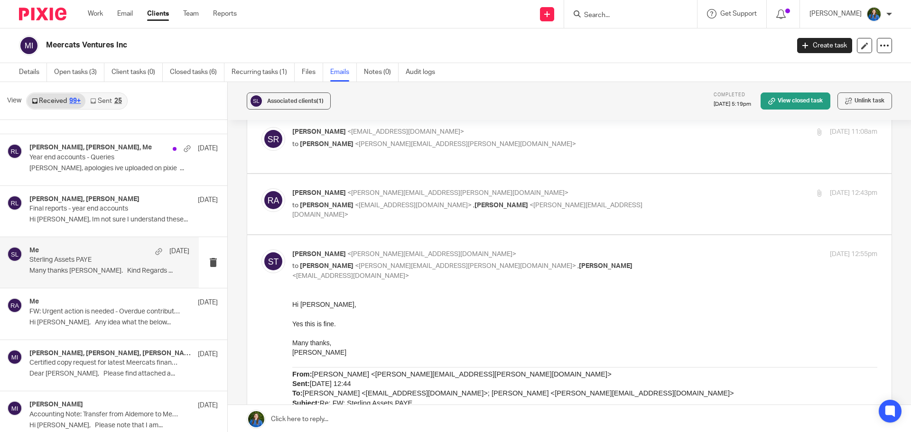
scroll to position [665, 0]
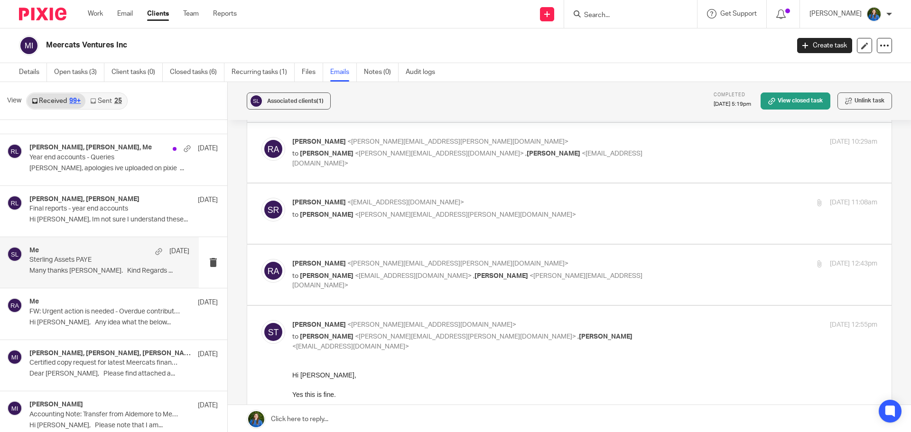
click at [375, 261] on span "<[PERSON_NAME][EMAIL_ADDRESS][PERSON_NAME][DOMAIN_NAME]>" at bounding box center [457, 264] width 221 height 7
checkbox input "true"
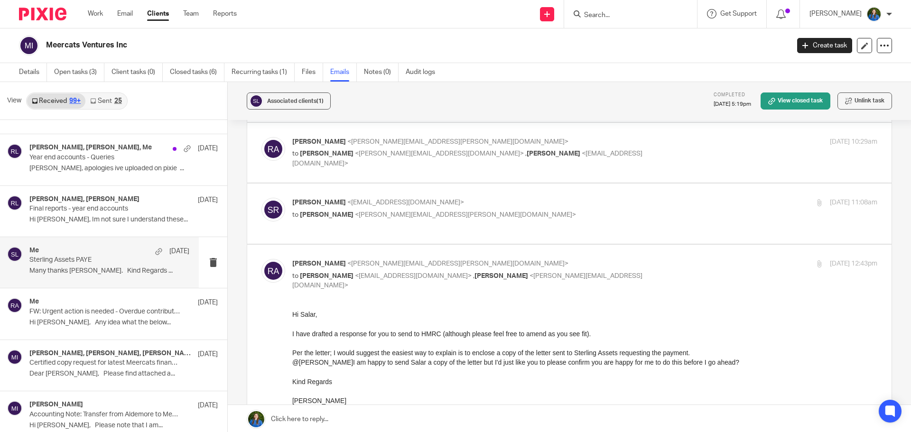
scroll to position [0, 0]
click at [393, 212] on span "<[PERSON_NAME][EMAIL_ADDRESS][PERSON_NAME][DOMAIN_NAME]>" at bounding box center [465, 215] width 221 height 7
checkbox input "true"
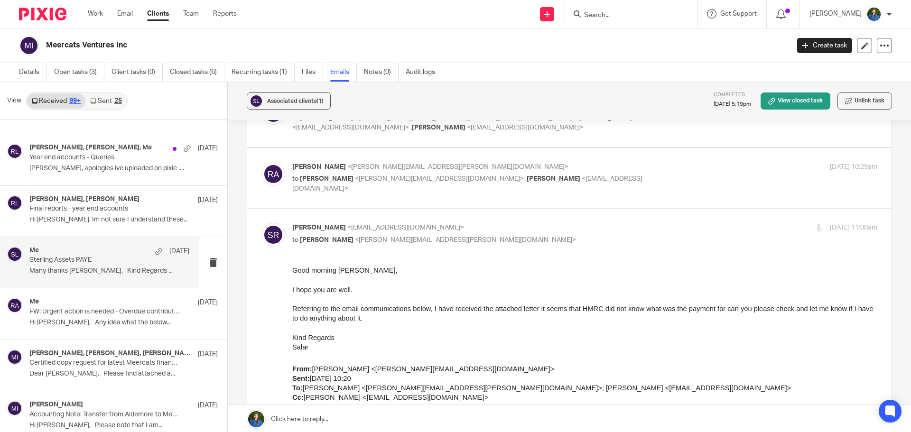
scroll to position [617, 0]
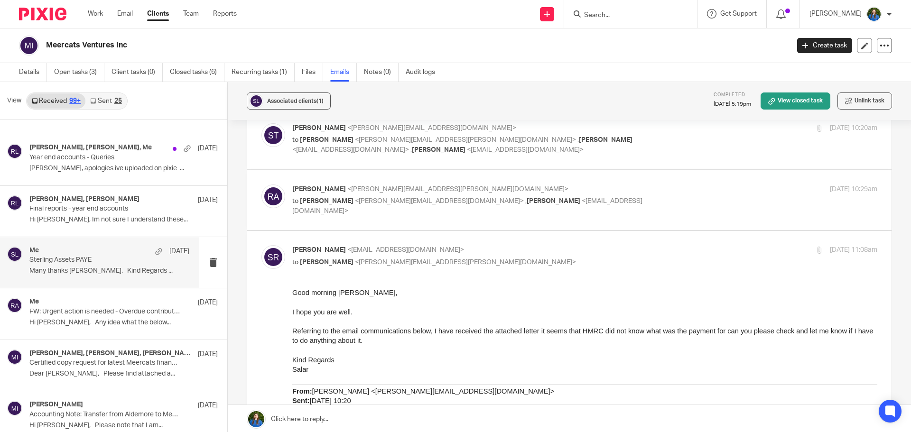
click at [414, 198] on span "<[PERSON_NAME][EMAIL_ADDRESS][DOMAIN_NAME]>" at bounding box center [439, 201] width 169 height 7
checkbox input "true"
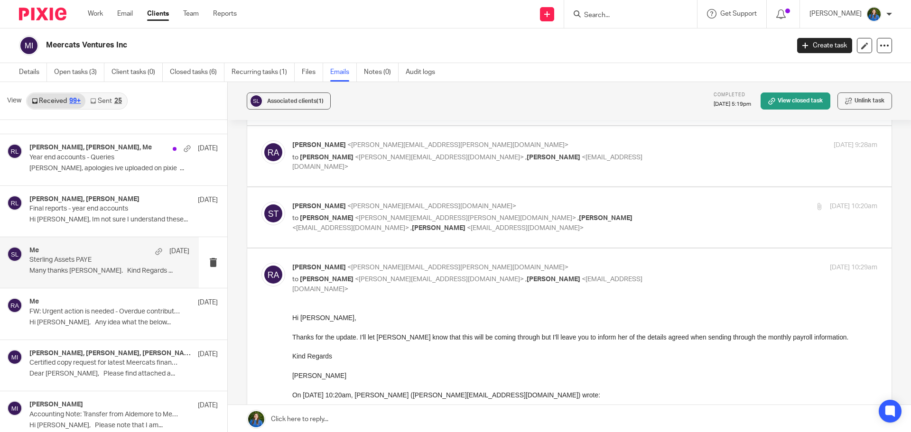
scroll to position [522, 0]
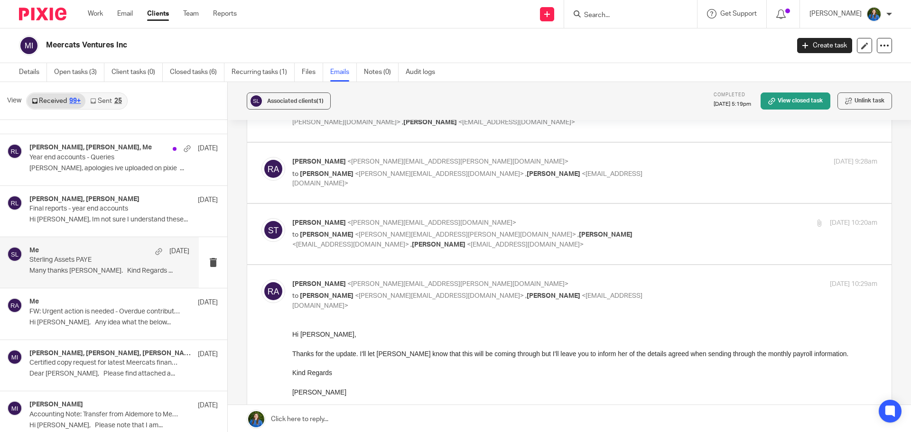
click at [402, 232] on span "<[PERSON_NAME][EMAIL_ADDRESS][PERSON_NAME][DOMAIN_NAME]>" at bounding box center [465, 235] width 221 height 7
checkbox input "true"
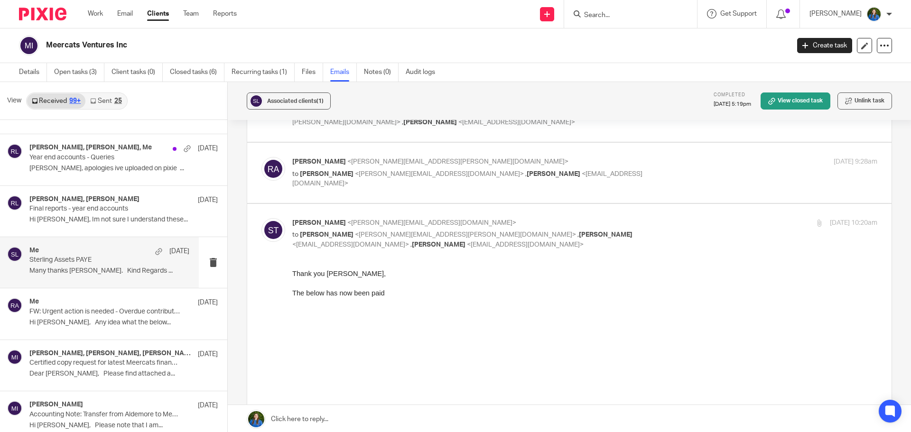
scroll to position [0, 0]
click at [394, 159] on span "<[PERSON_NAME][EMAIL_ADDRESS][PERSON_NAME][DOMAIN_NAME]>" at bounding box center [457, 162] width 221 height 7
checkbox input "true"
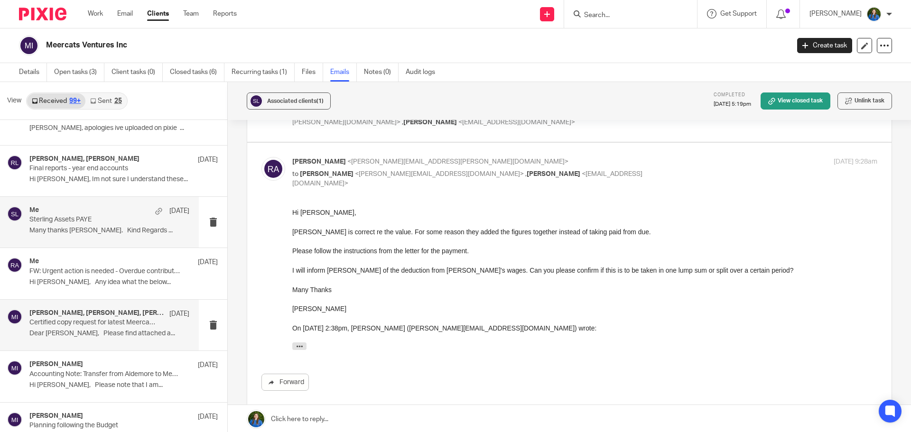
scroll to position [4136, 0]
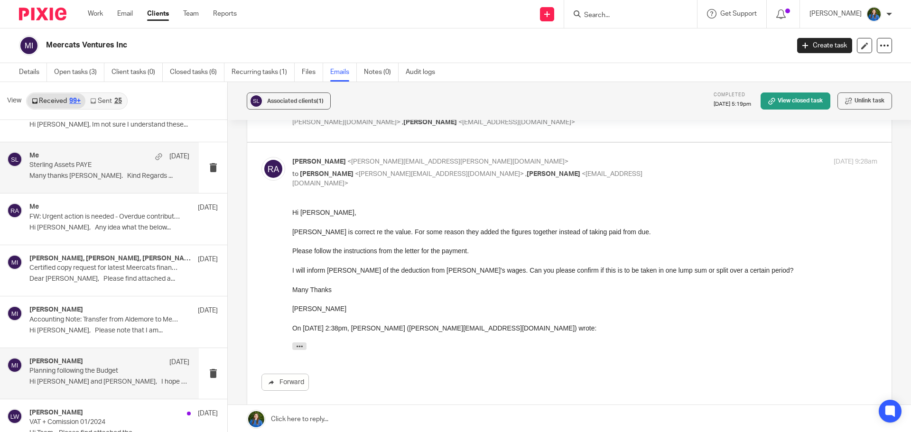
click at [72, 374] on p "Planning following the Budget" at bounding box center [93, 371] width 128 height 8
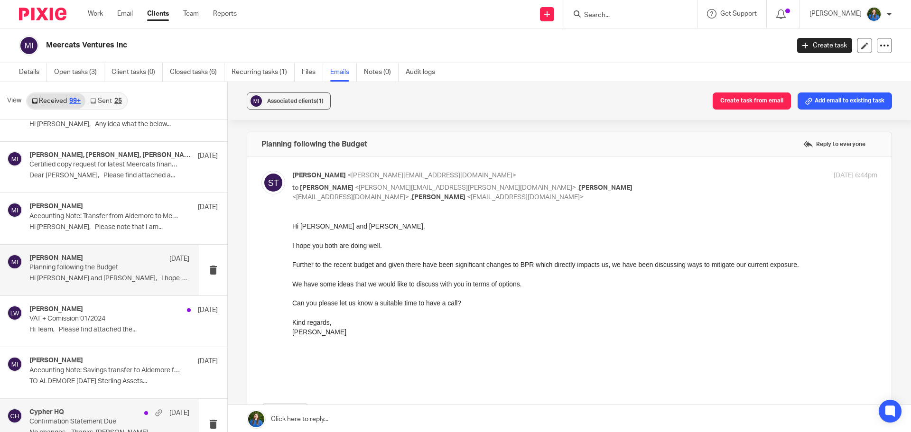
scroll to position [4279, 0]
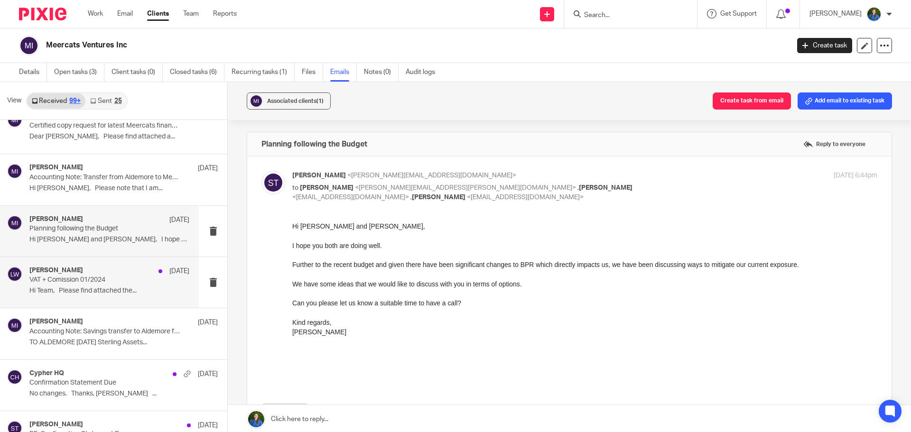
click at [107, 284] on p "VAT + Comission 01/2024" at bounding box center [93, 280] width 128 height 8
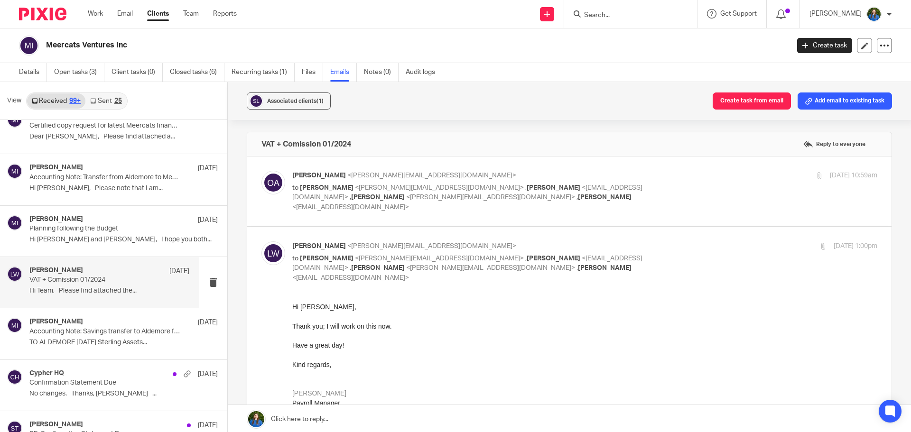
scroll to position [0, 0]
